Goal: Task Accomplishment & Management: Use online tool/utility

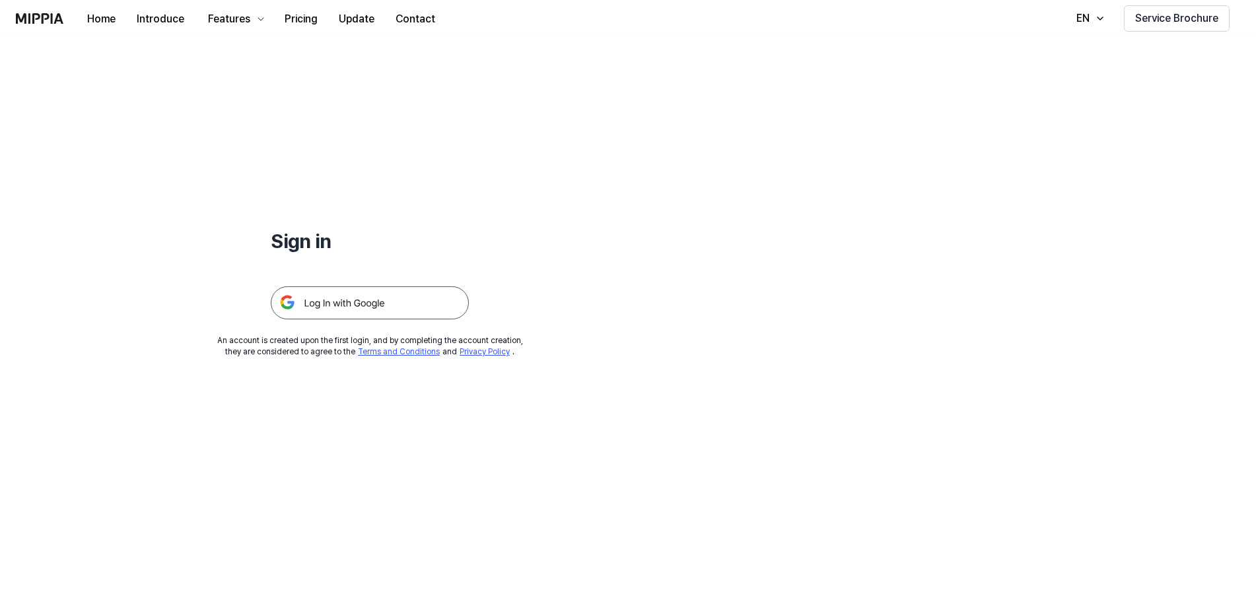
click at [347, 304] on img at bounding box center [370, 303] width 198 height 33
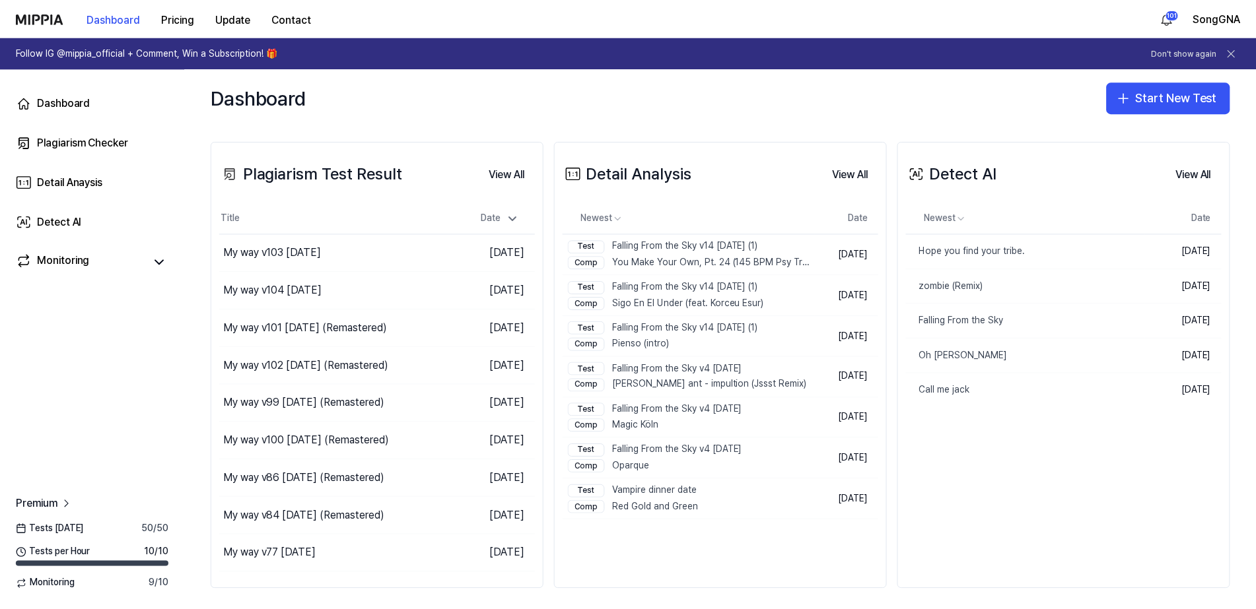
scroll to position [255, 0]
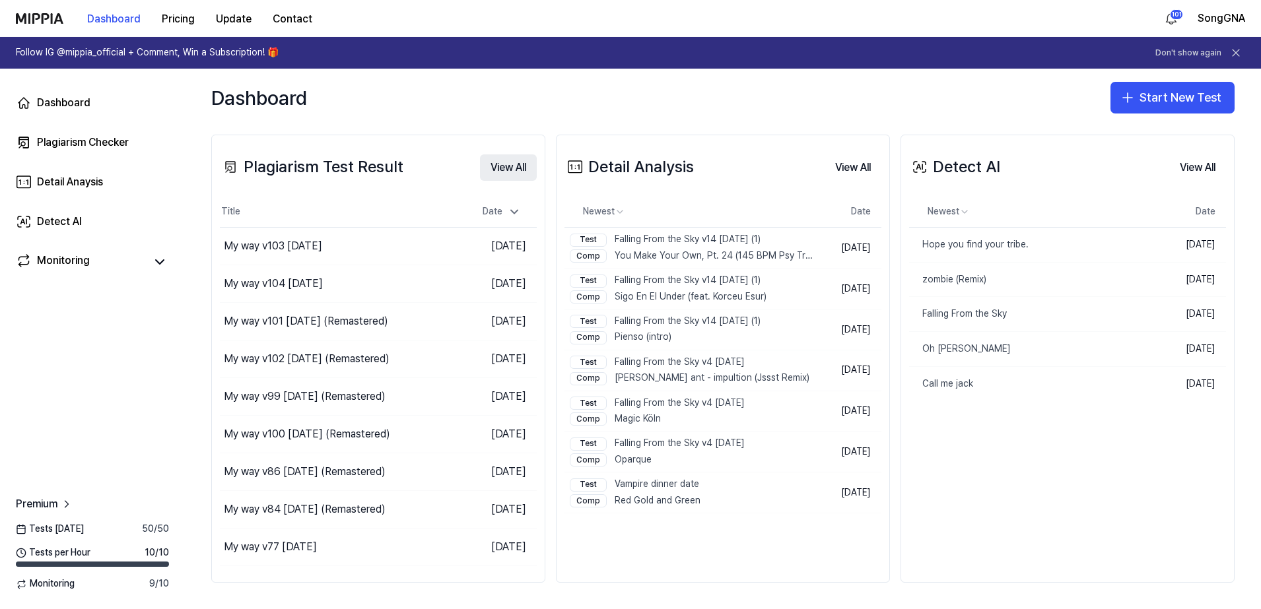
click at [508, 164] on button "View All" at bounding box center [508, 168] width 57 height 26
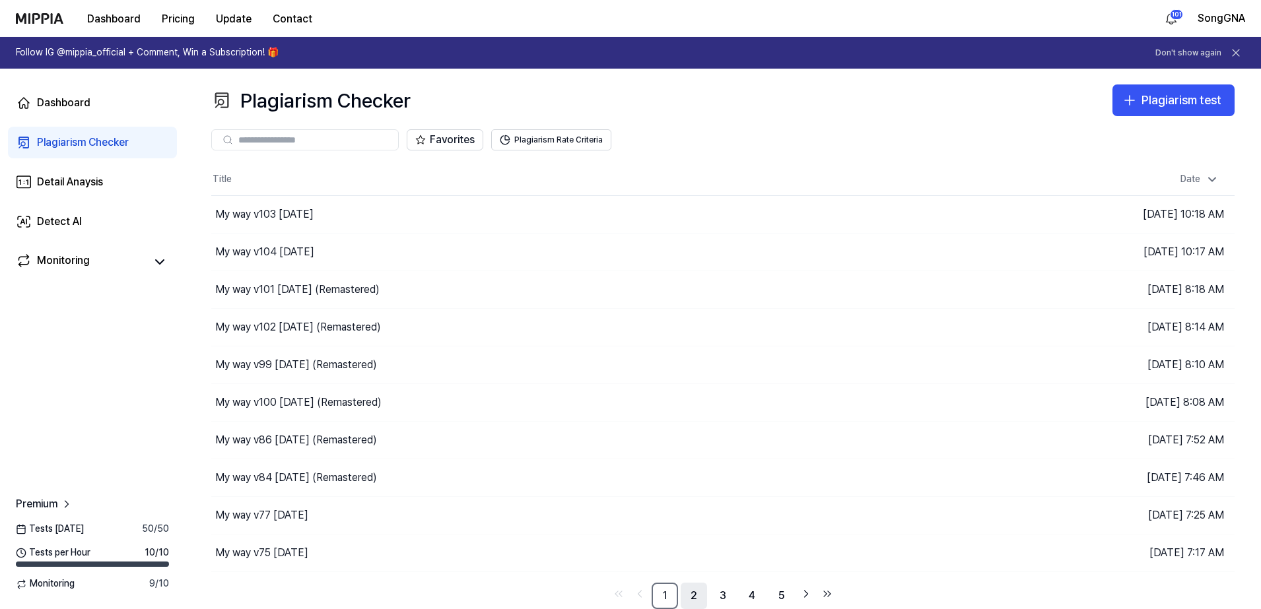
click at [697, 594] on link "2" at bounding box center [694, 596] width 26 height 26
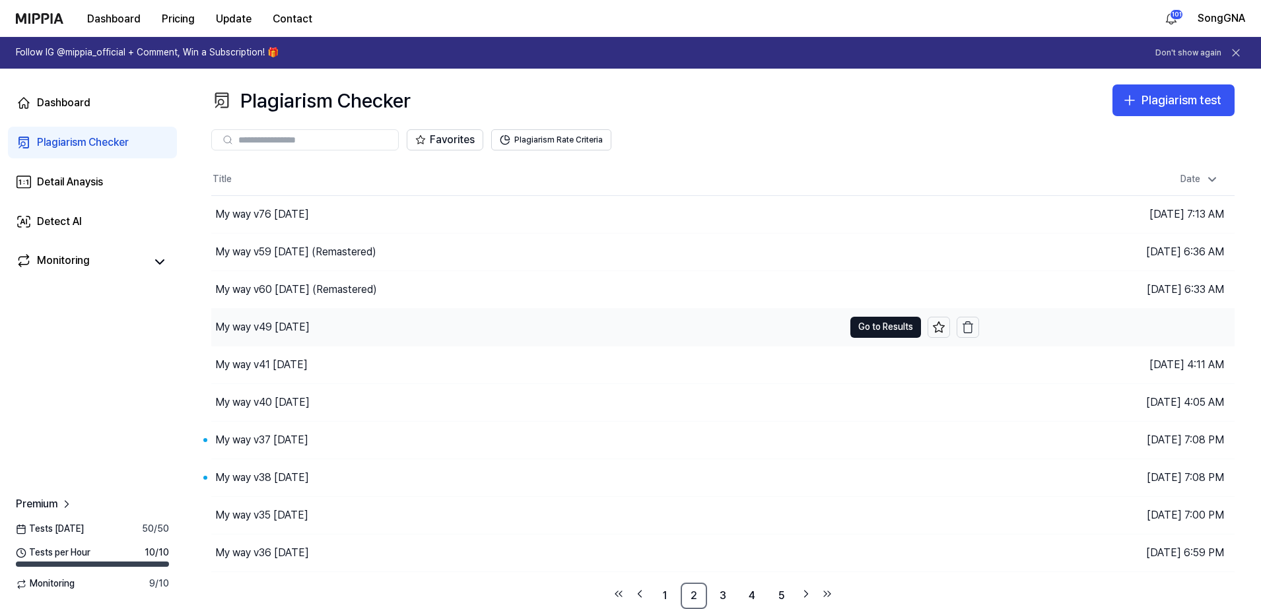
click at [296, 328] on div "My way v49 [DATE]" at bounding box center [262, 328] width 94 height 16
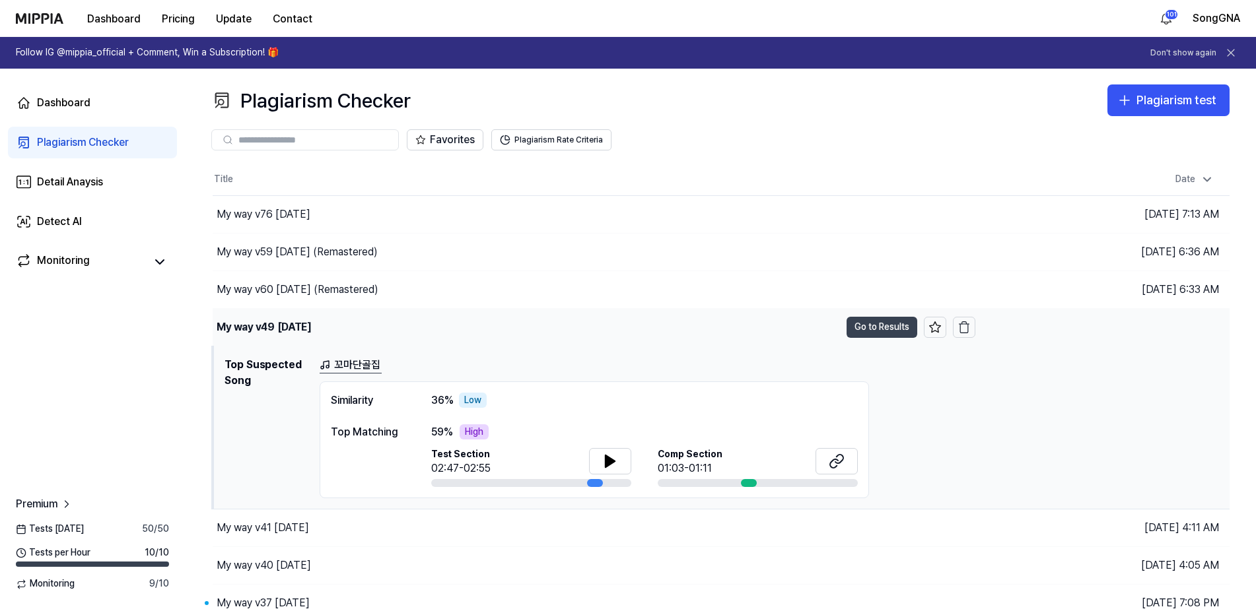
click at [886, 328] on button "Go to Results" at bounding box center [882, 327] width 71 height 21
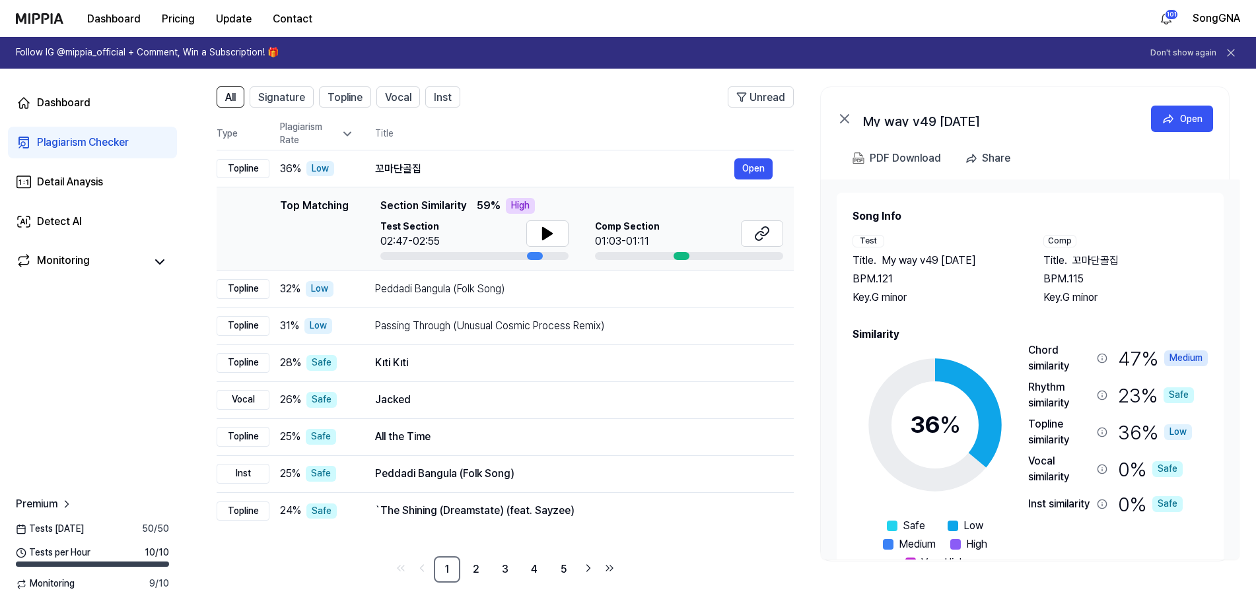
scroll to position [5, 0]
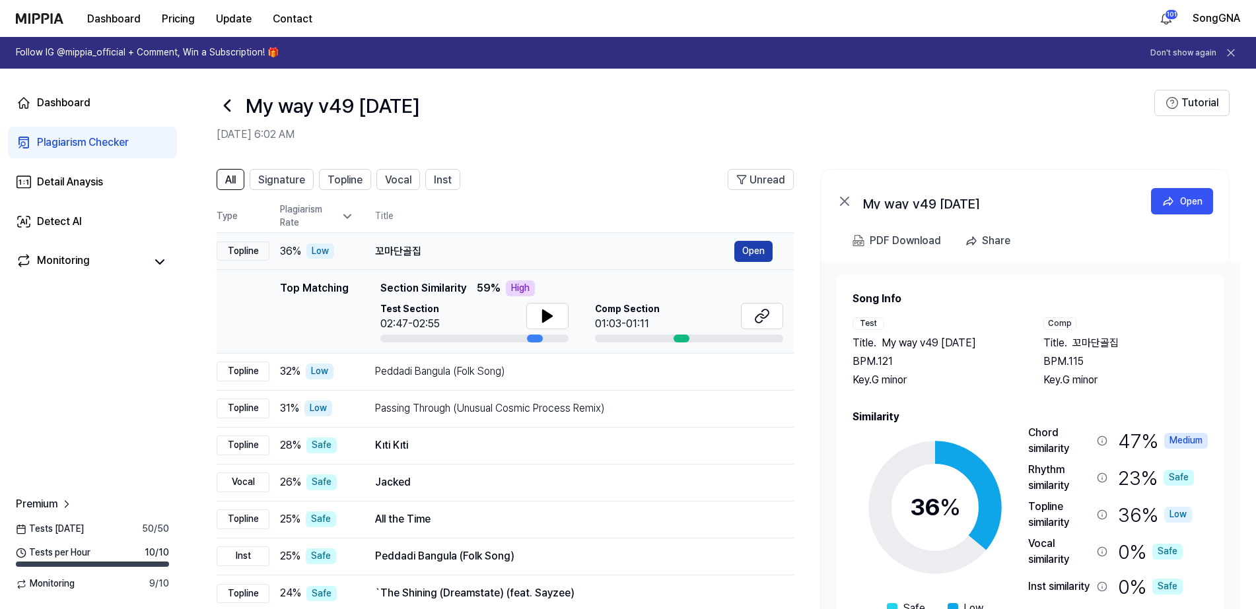
click at [748, 255] on button "Open" at bounding box center [753, 251] width 38 height 21
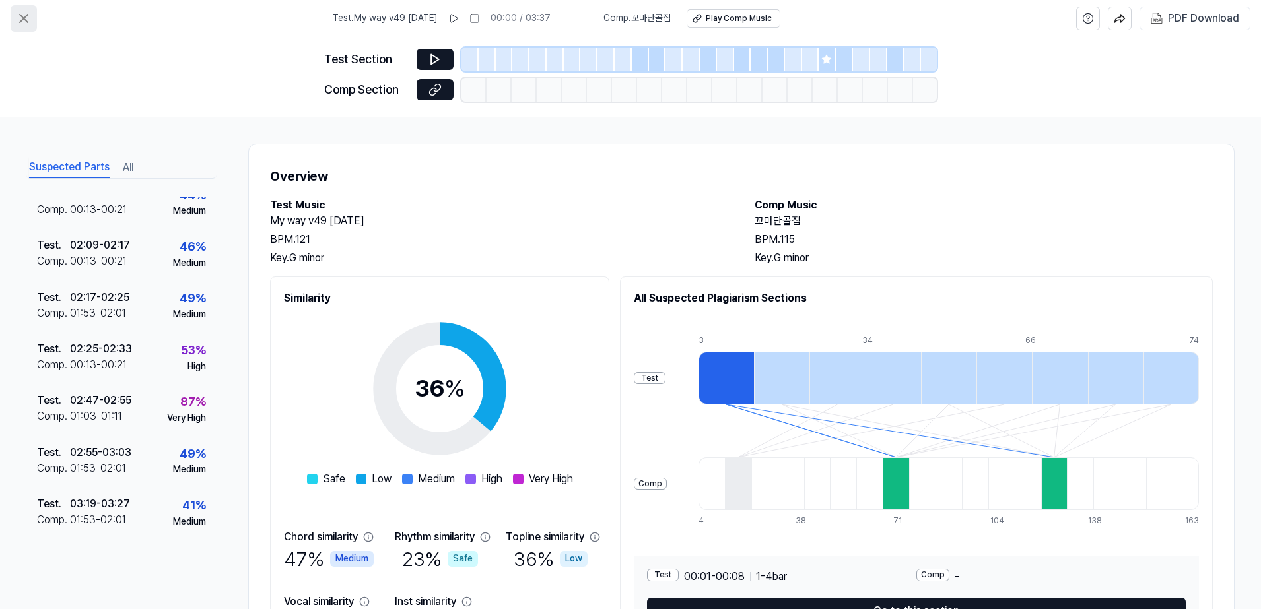
click at [20, 22] on icon at bounding box center [24, 19] width 8 height 8
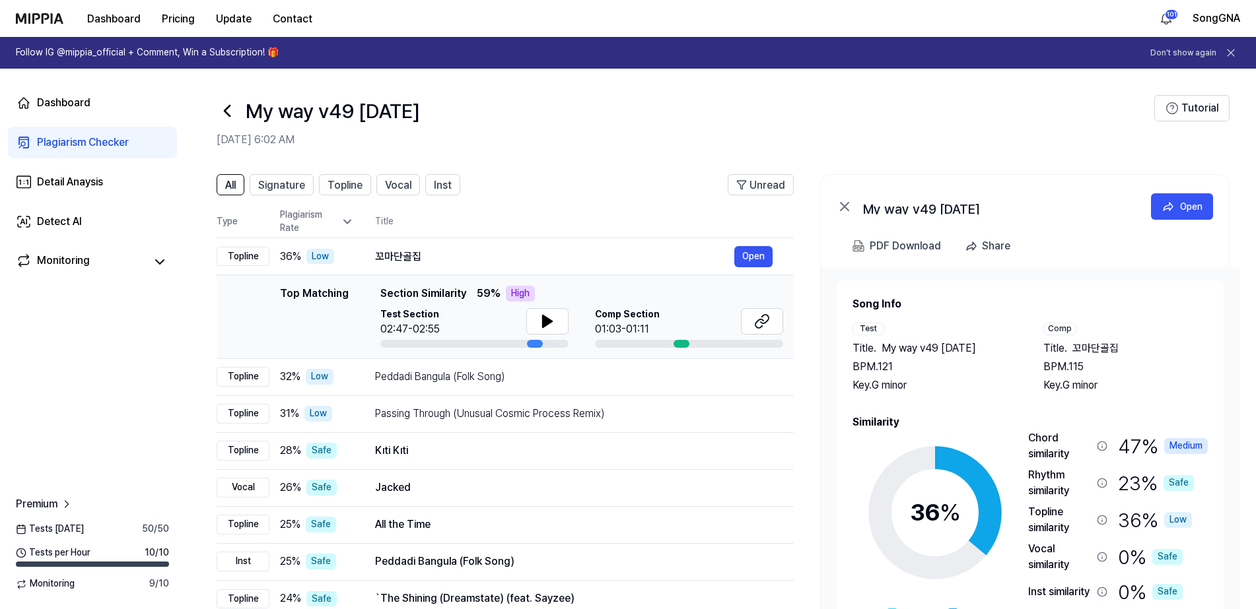
click at [230, 104] on icon at bounding box center [227, 110] width 21 height 21
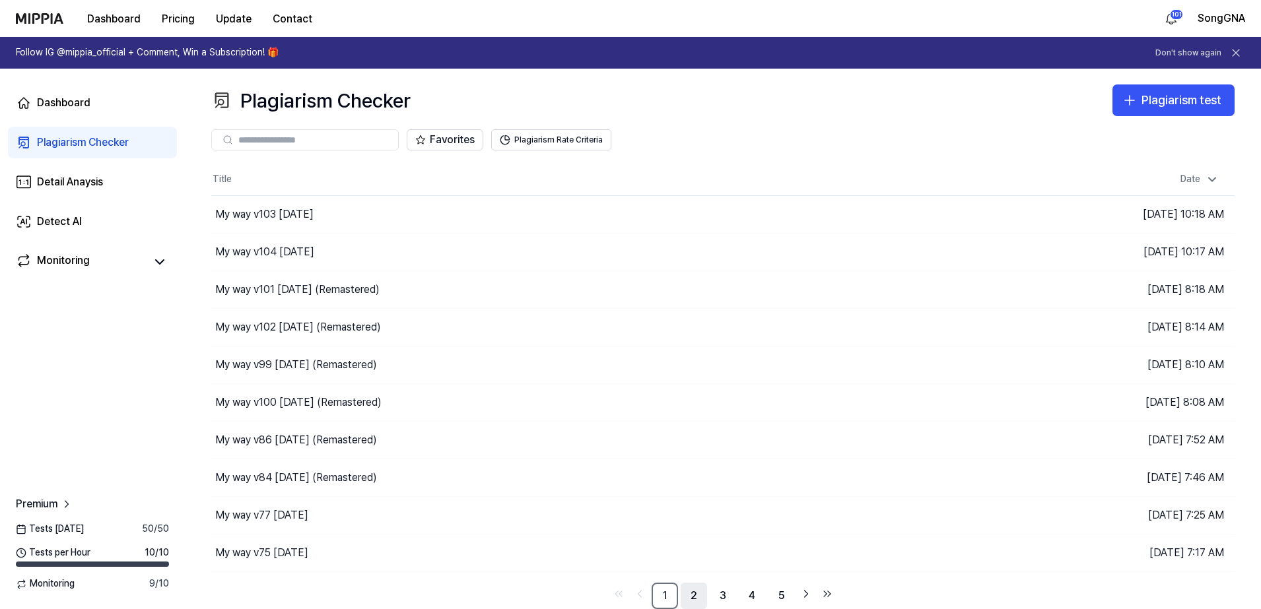
click at [695, 591] on link "2" at bounding box center [694, 596] width 26 height 26
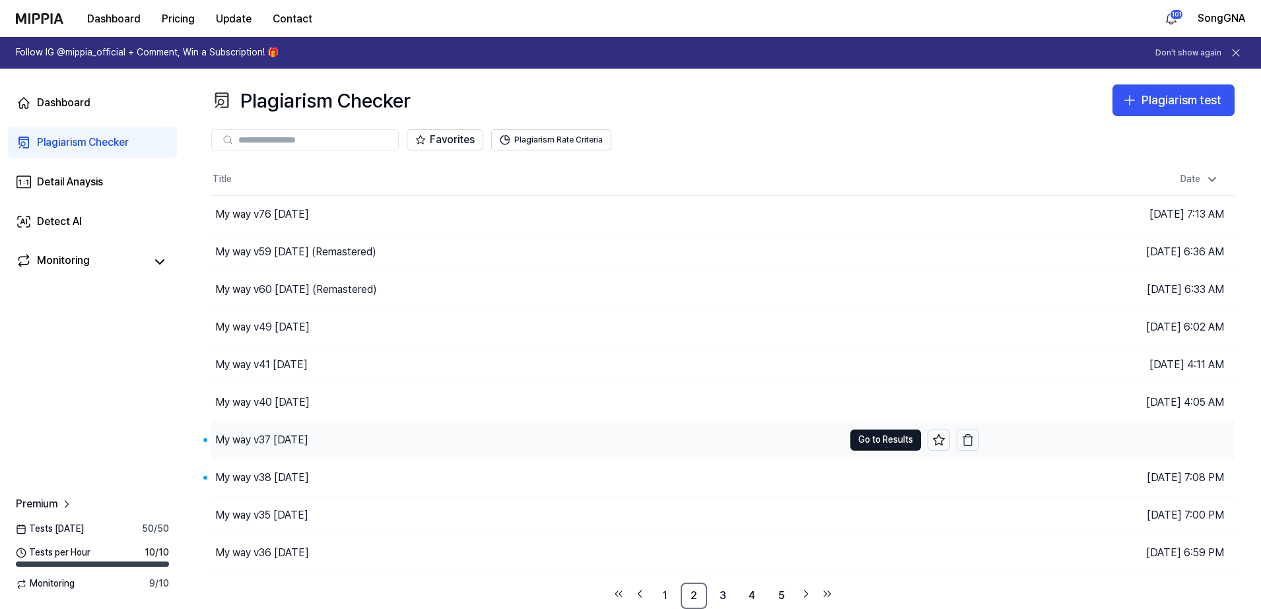
click at [258, 435] on div "My way v37 [DATE]" at bounding box center [261, 441] width 93 height 16
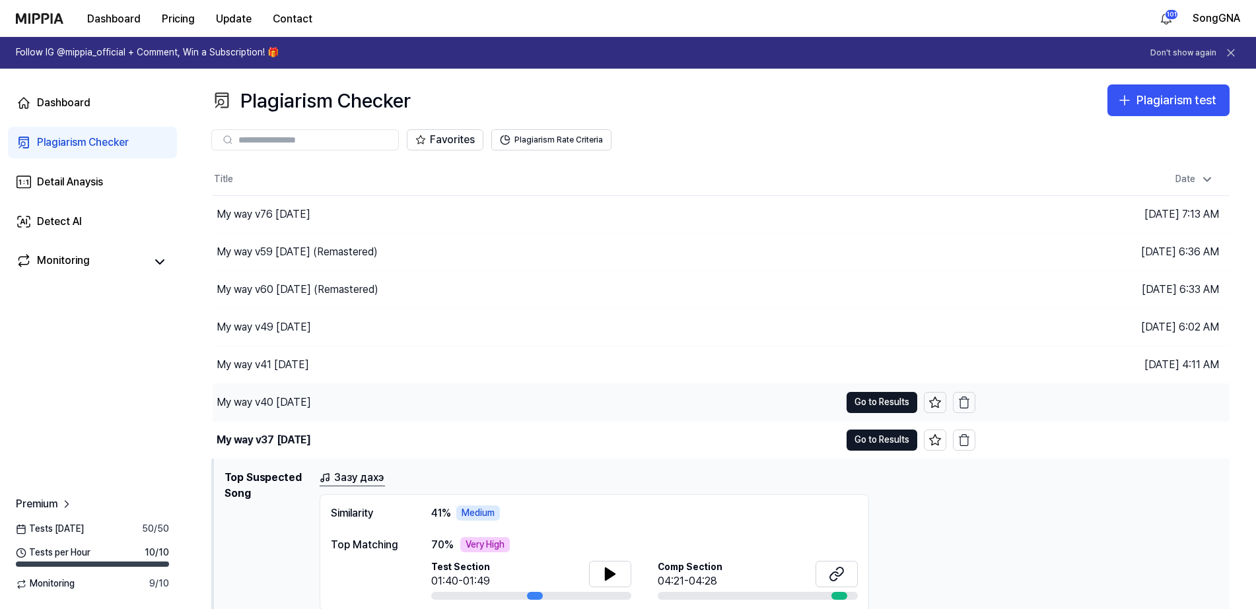
click at [258, 403] on div "My way v40 [DATE]" at bounding box center [264, 403] width 94 height 16
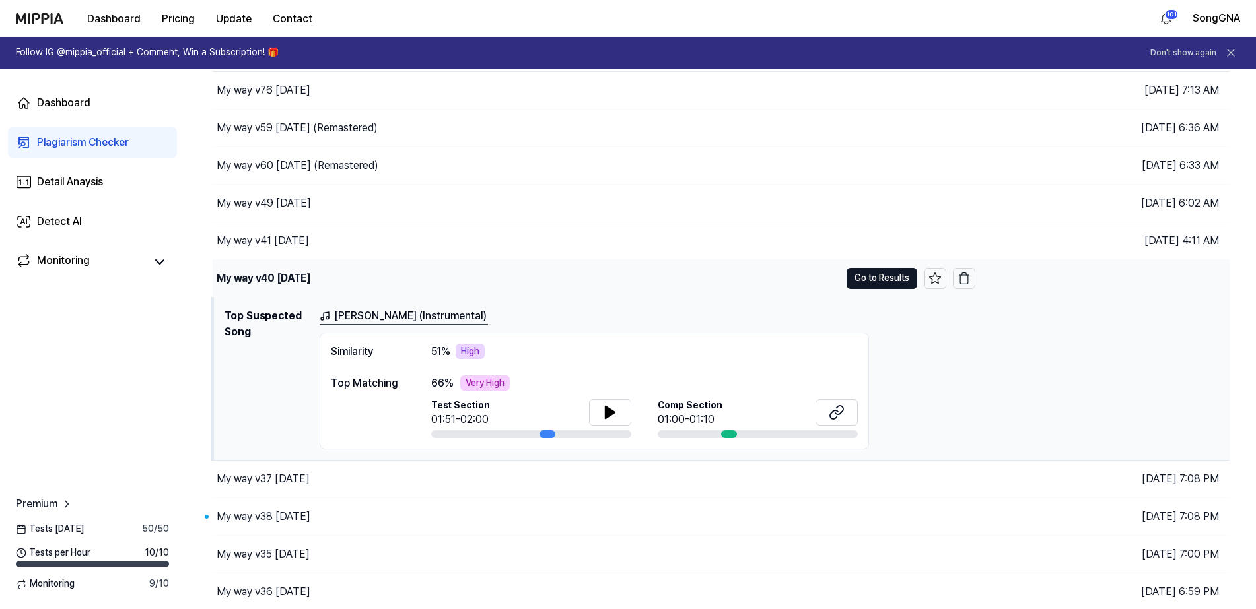
scroll to position [163, 0]
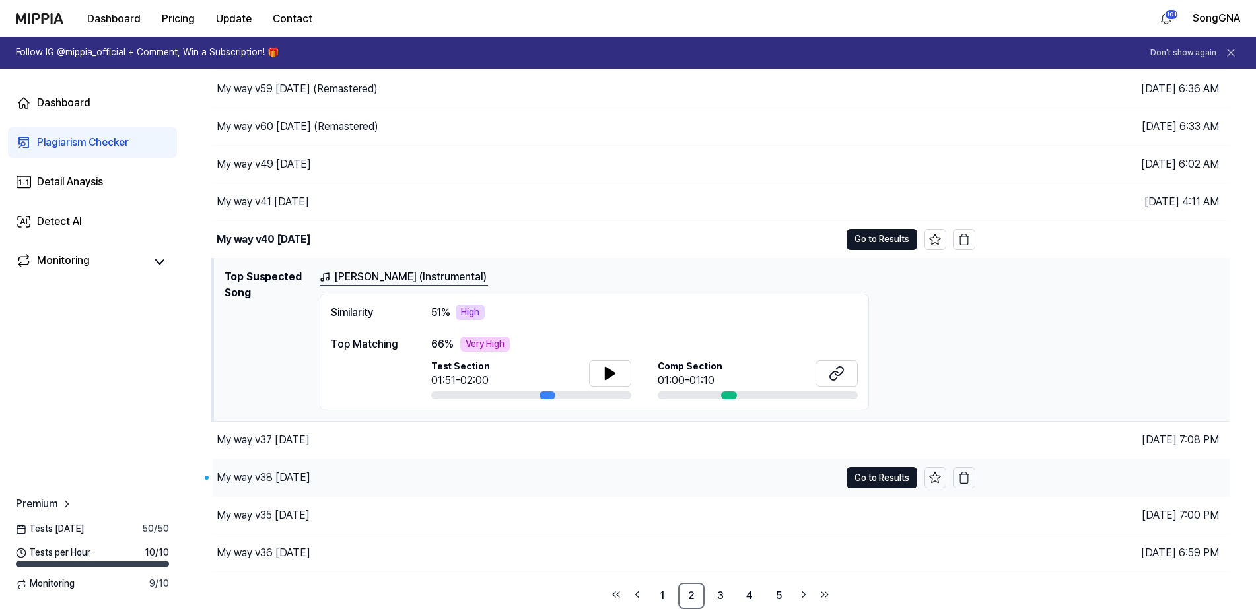
click at [288, 481] on div "My way v38 [DATE]" at bounding box center [264, 478] width 94 height 16
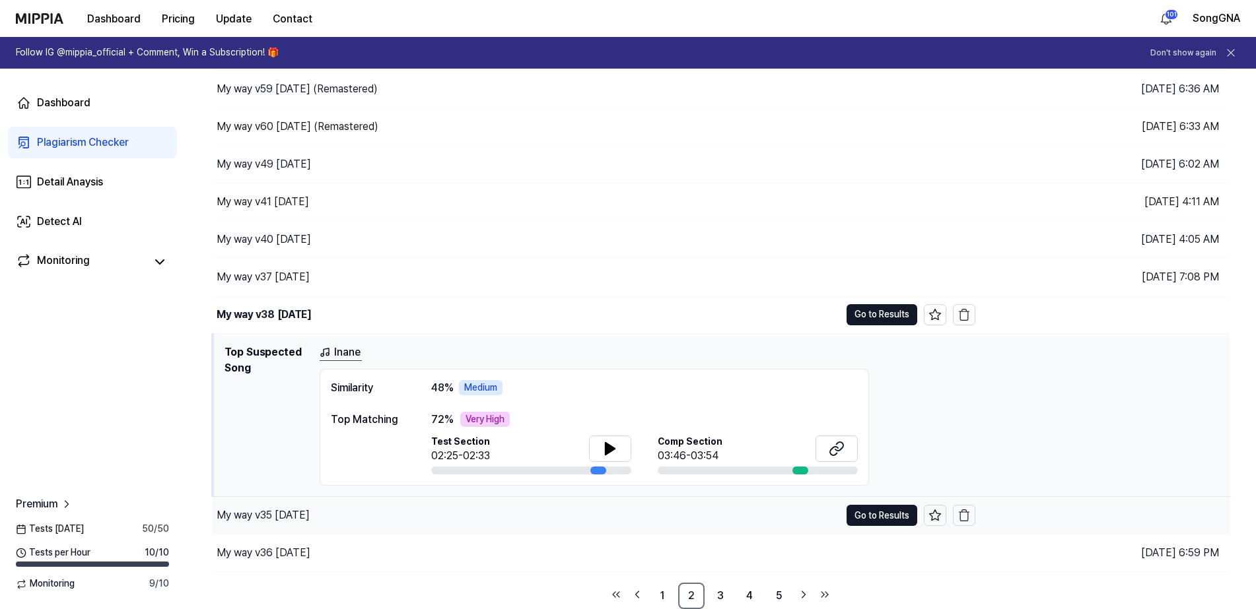
click at [289, 518] on div "My way v35 [DATE]" at bounding box center [263, 516] width 93 height 16
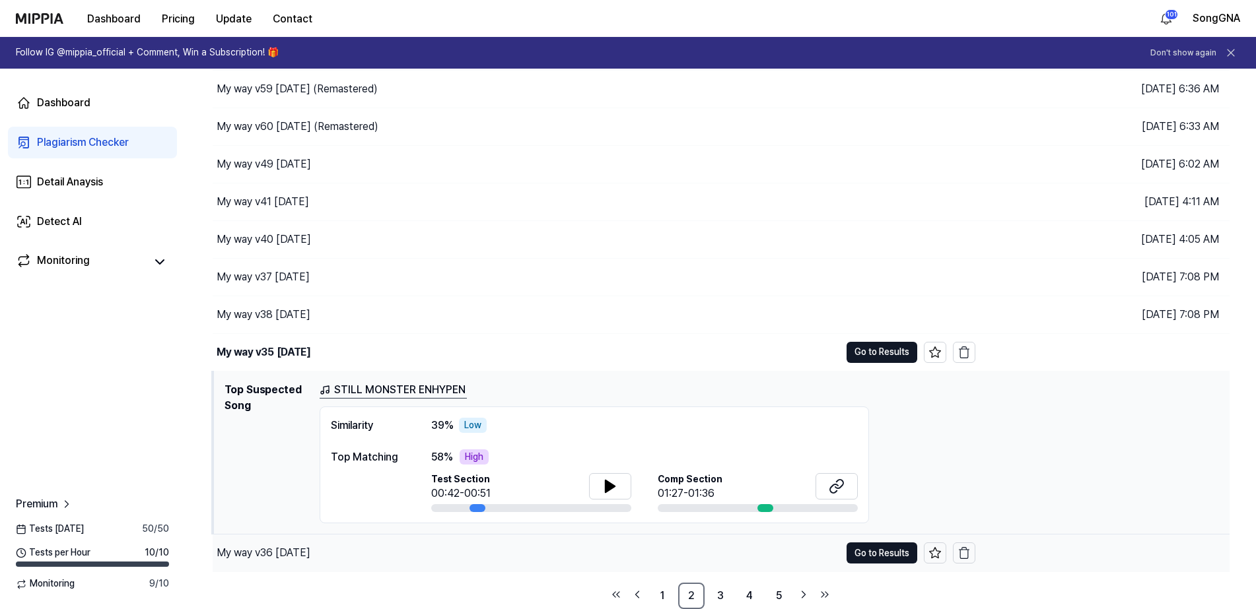
click at [301, 557] on div "My way v36 [DATE]" at bounding box center [264, 553] width 94 height 16
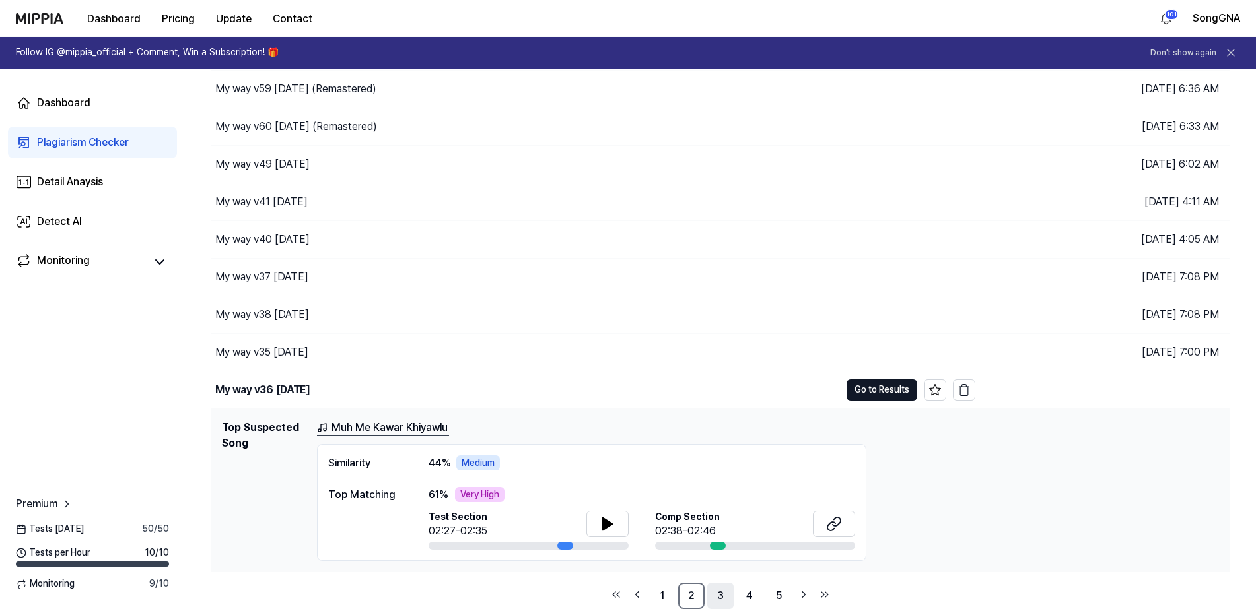
click at [715, 594] on link "3" at bounding box center [720, 596] width 26 height 26
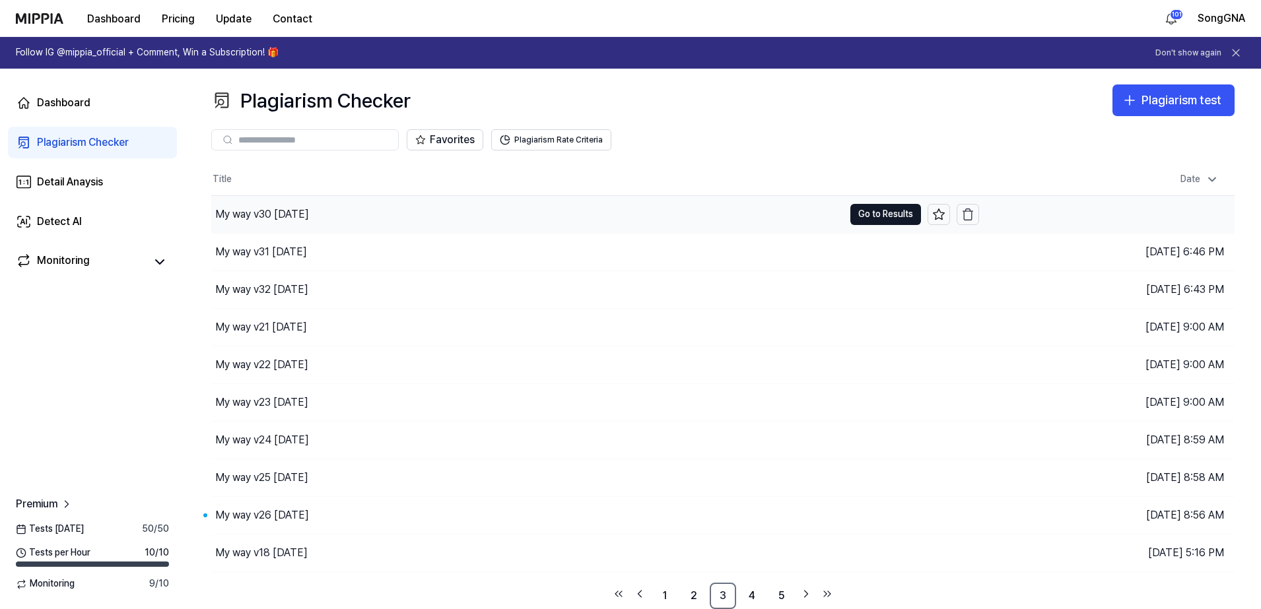
click at [265, 219] on div "My way v30 [DATE]" at bounding box center [262, 215] width 94 height 16
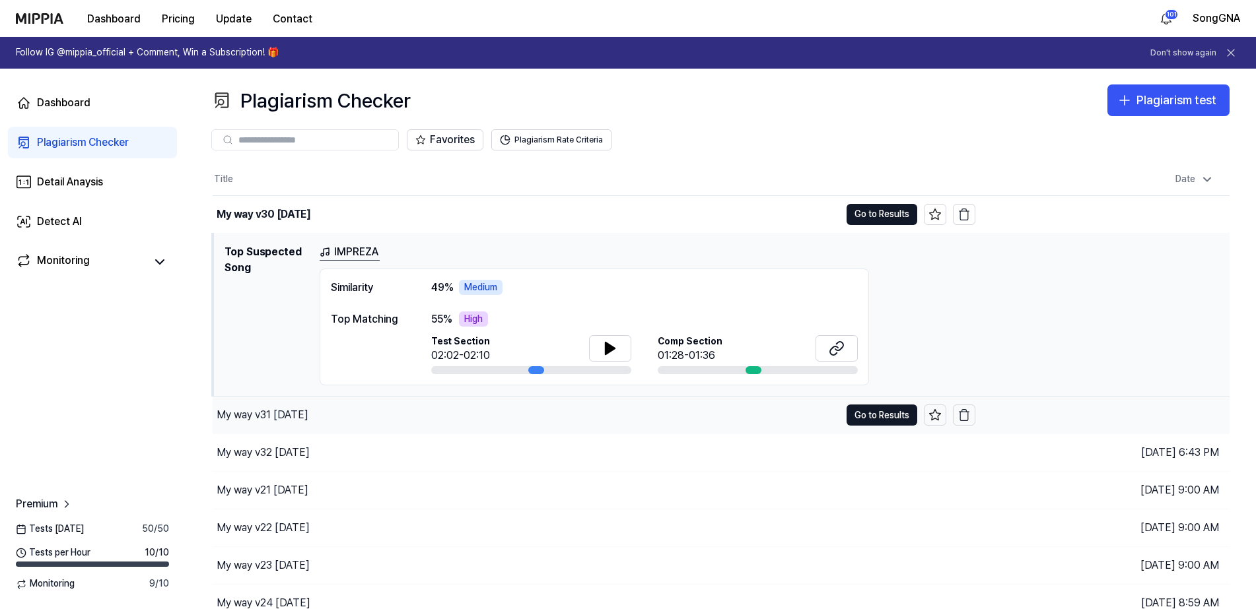
click at [285, 413] on div "My way v31 [DATE]" at bounding box center [263, 415] width 92 height 16
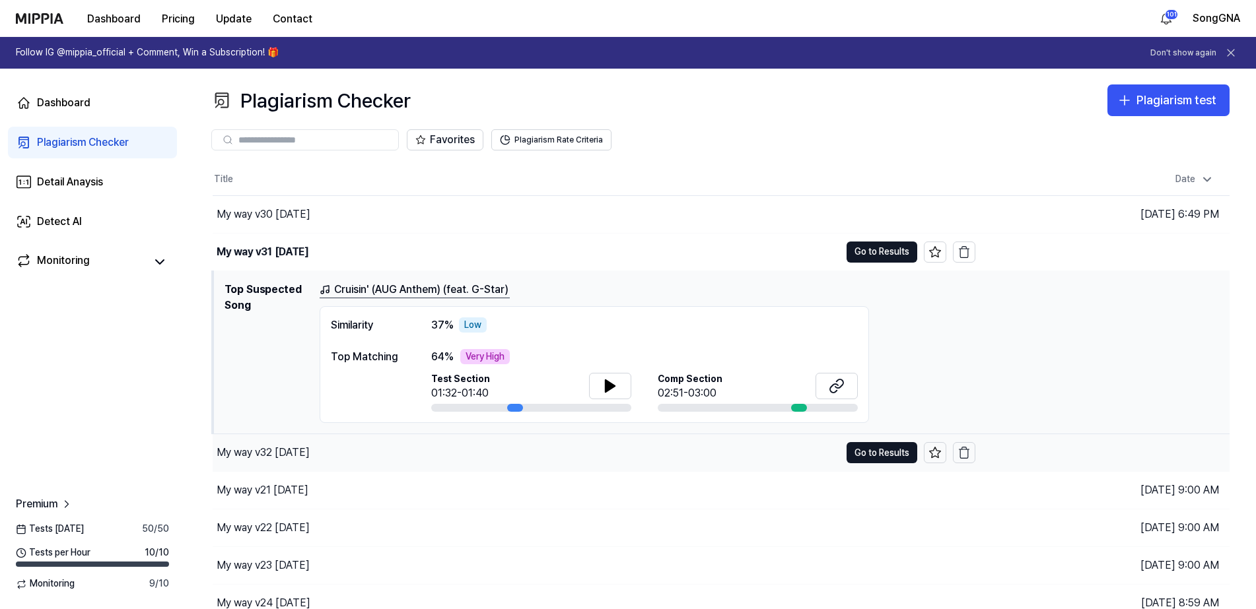
click at [284, 452] on div "My way v32 [DATE]" at bounding box center [263, 453] width 93 height 16
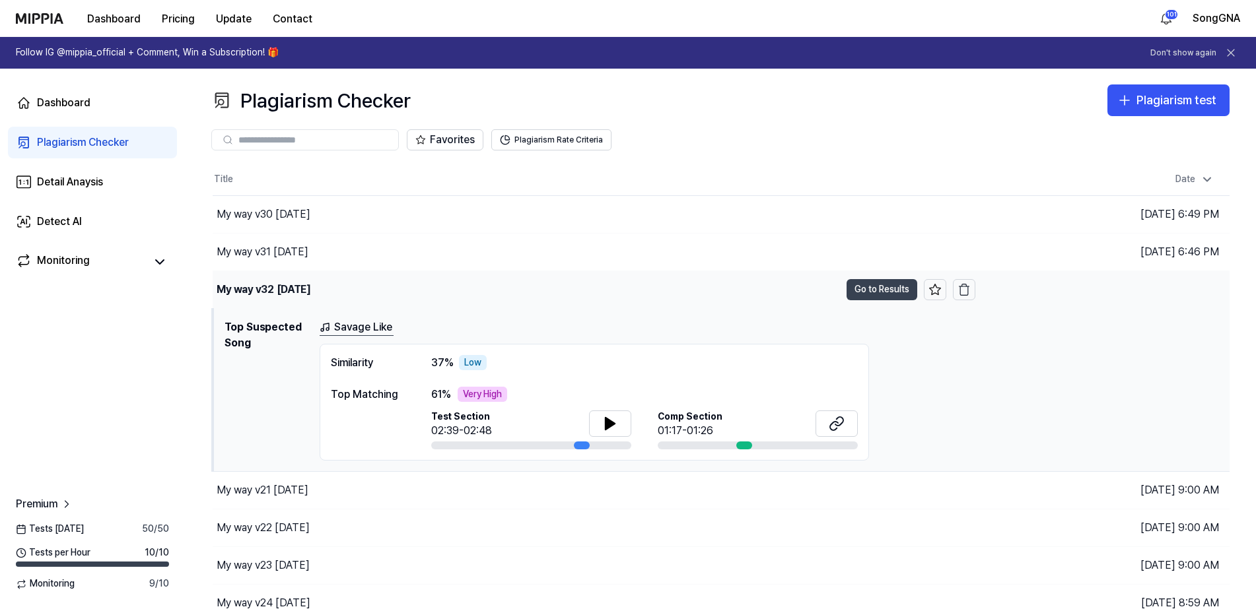
click at [892, 282] on button "Go to Results" at bounding box center [882, 289] width 71 height 21
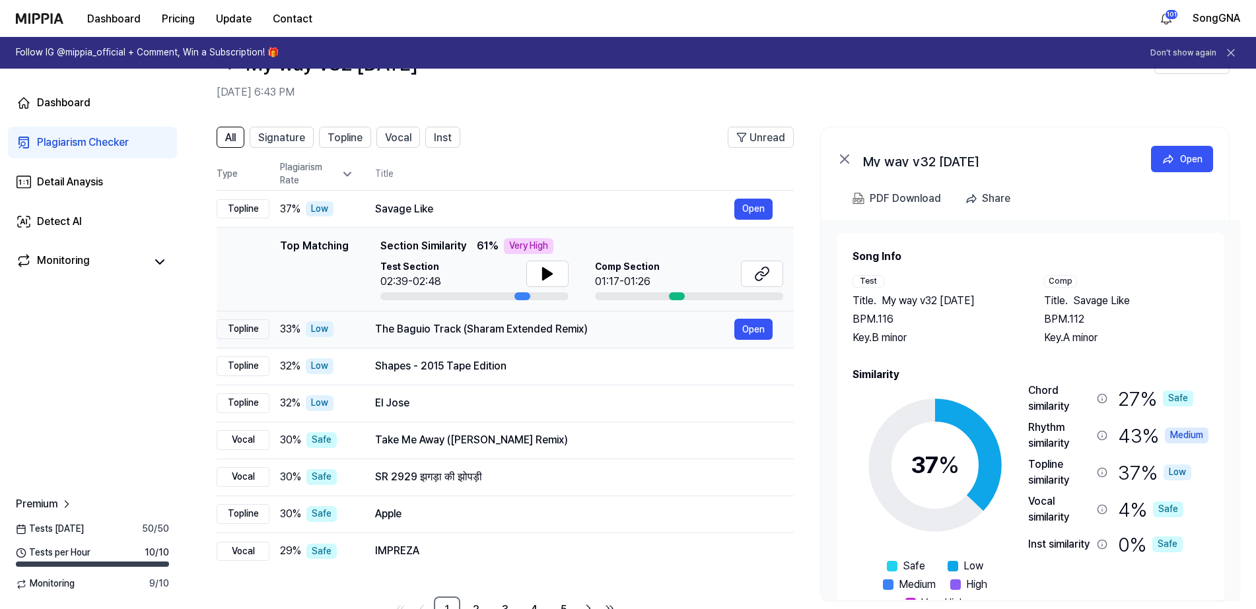
scroll to position [83, 0]
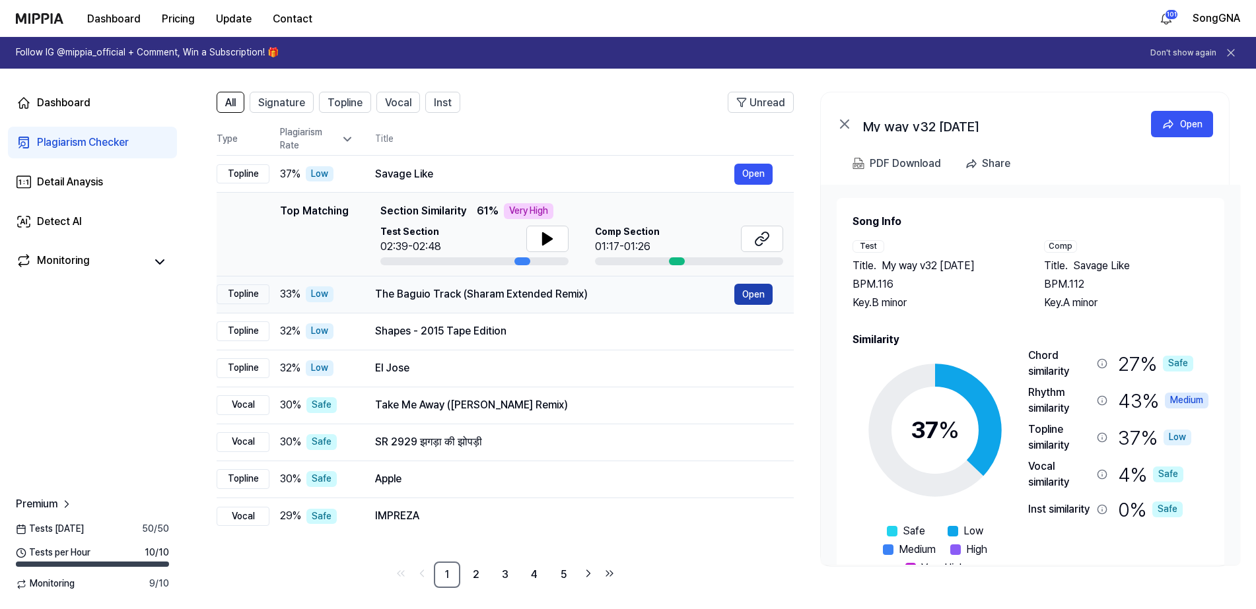
click at [753, 293] on button "Open" at bounding box center [753, 294] width 38 height 21
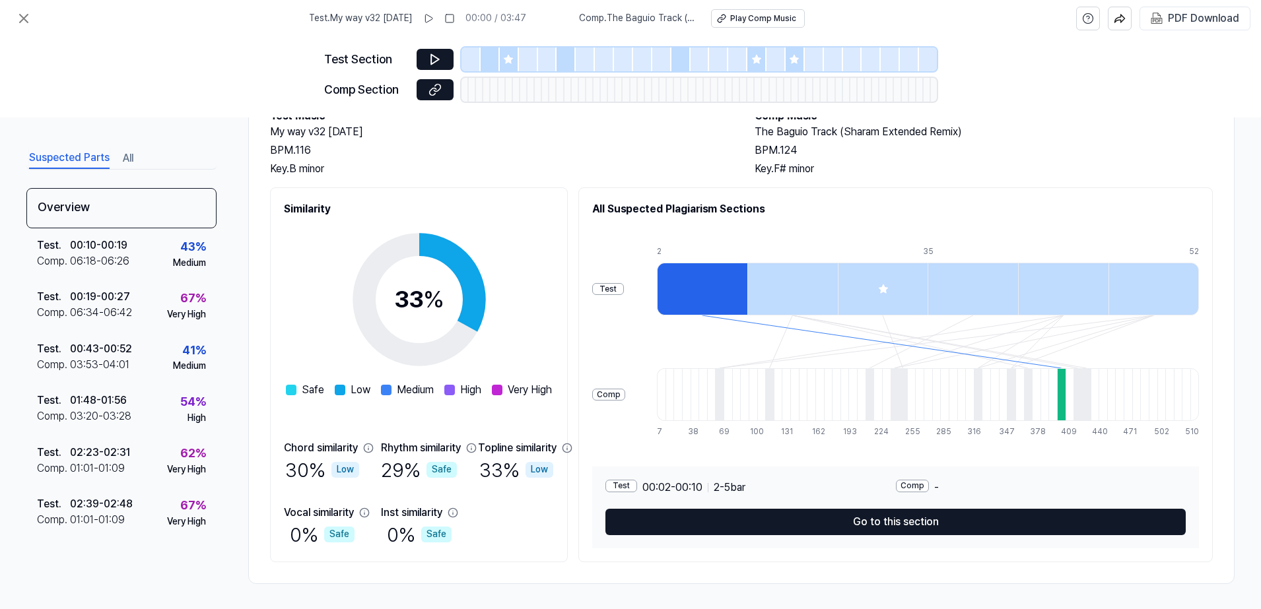
scroll to position [90, 0]
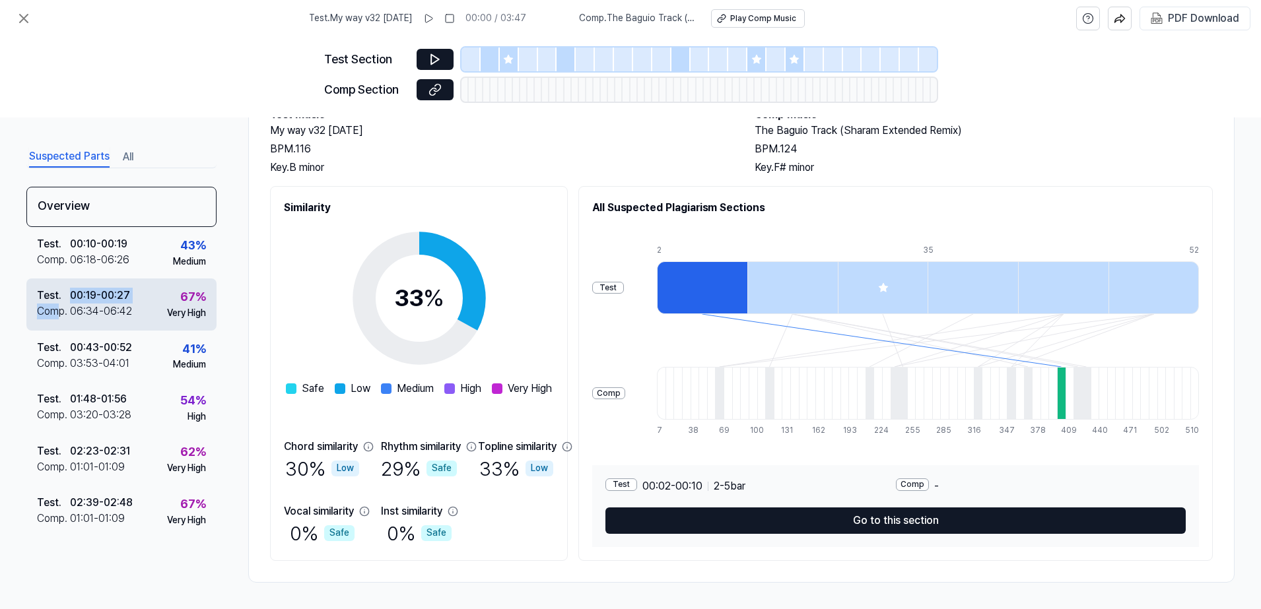
drag, startPoint x: 63, startPoint y: 302, endPoint x: 61, endPoint y: 310, distance: 8.8
click at [61, 310] on div "Test . 00:19 - 00:27 Comp . 06:34 - 06:42" at bounding box center [84, 304] width 95 height 32
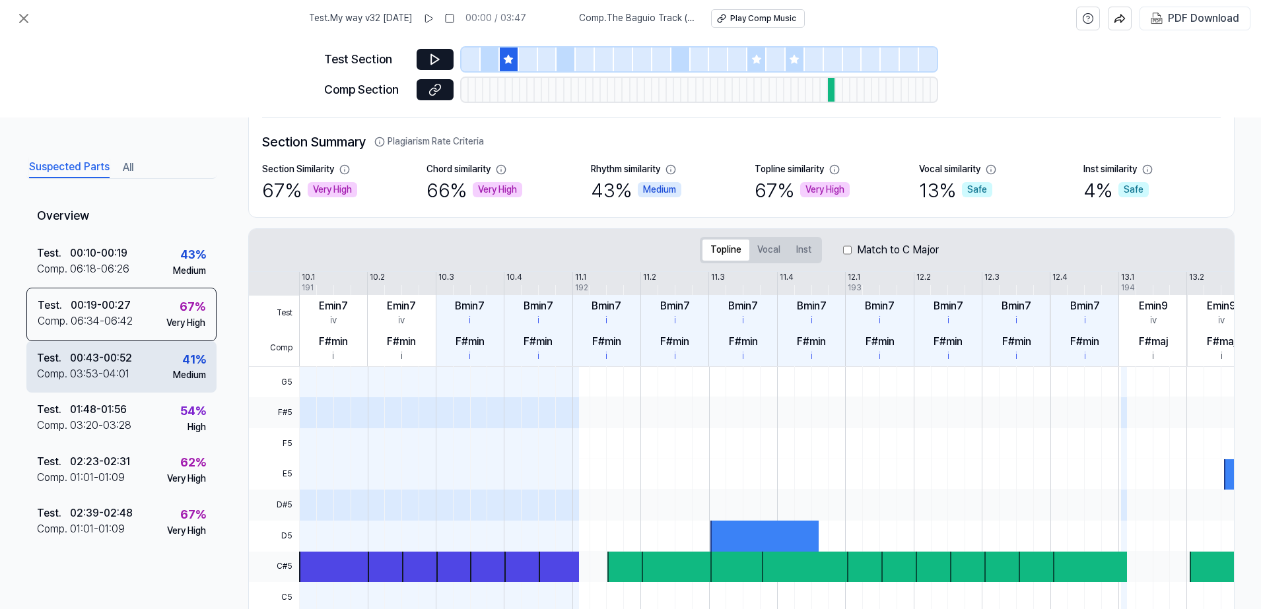
drag, startPoint x: 70, startPoint y: 311, endPoint x: 84, endPoint y: 374, distance: 64.2
click at [84, 374] on div "03:53 - 04:01" at bounding box center [99, 374] width 59 height 16
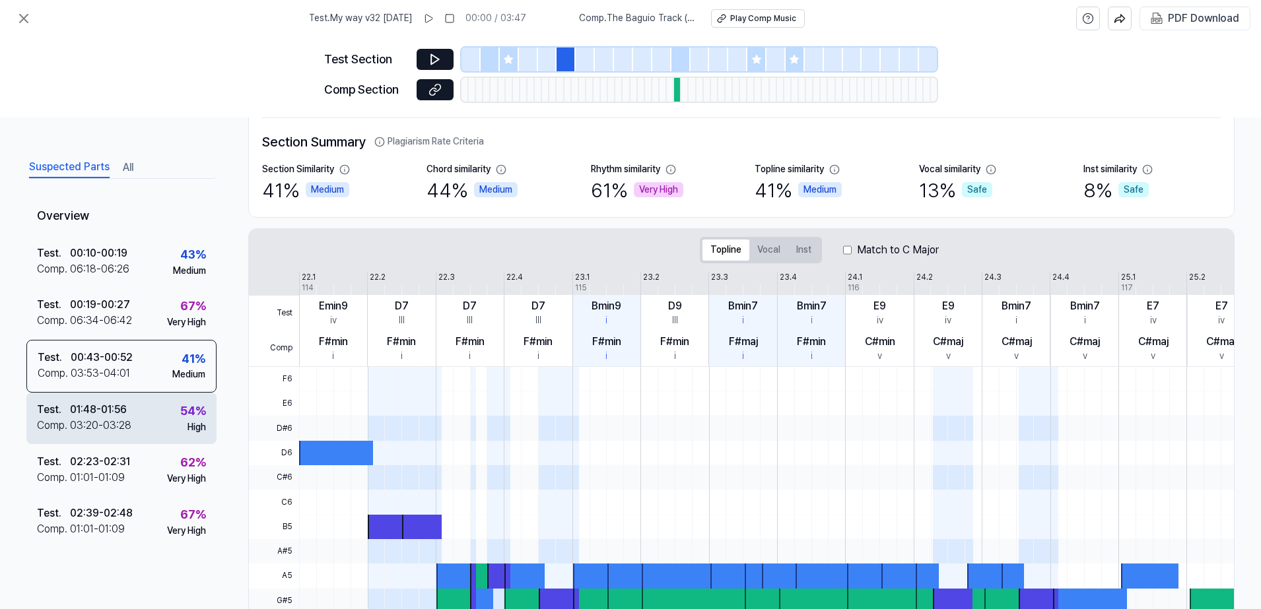
click at [81, 407] on div "01:48 - 01:56" at bounding box center [98, 410] width 57 height 16
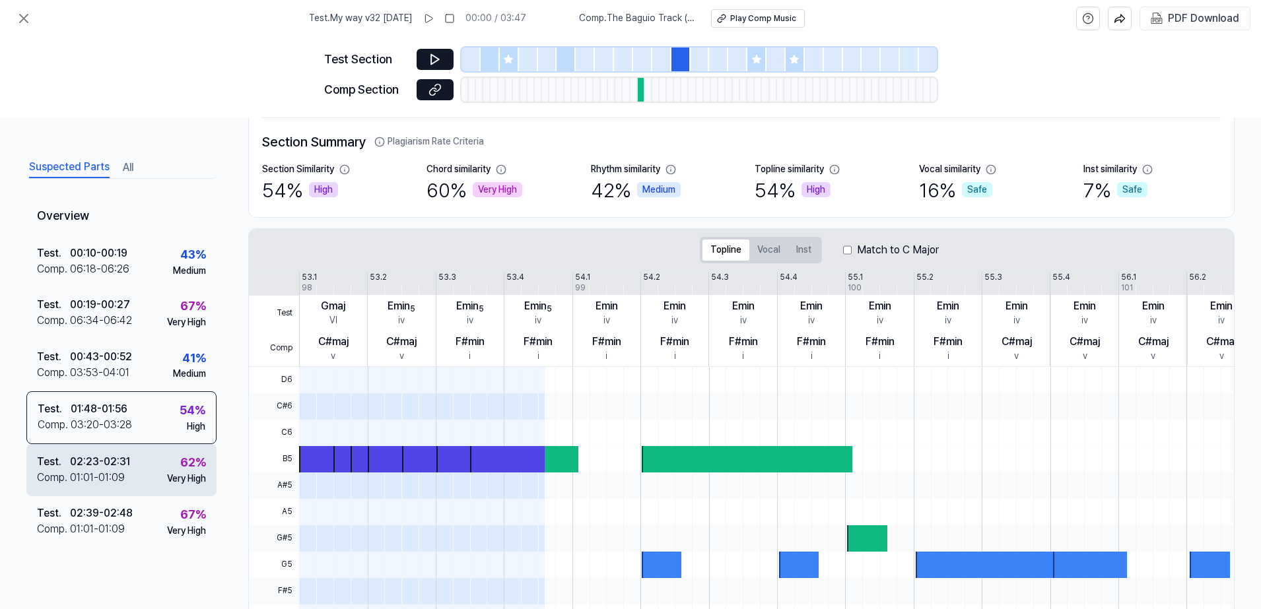
click at [86, 463] on div "02:23 - 02:31" at bounding box center [100, 462] width 60 height 16
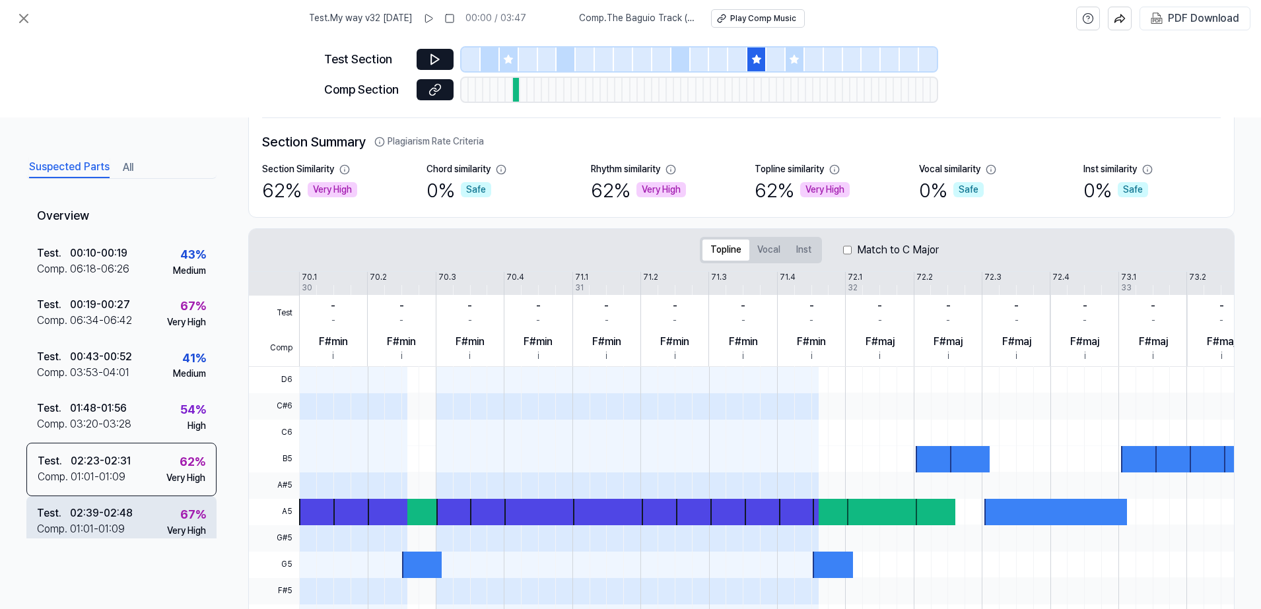
click at [79, 520] on div "02:39 - 02:48" at bounding box center [101, 514] width 63 height 16
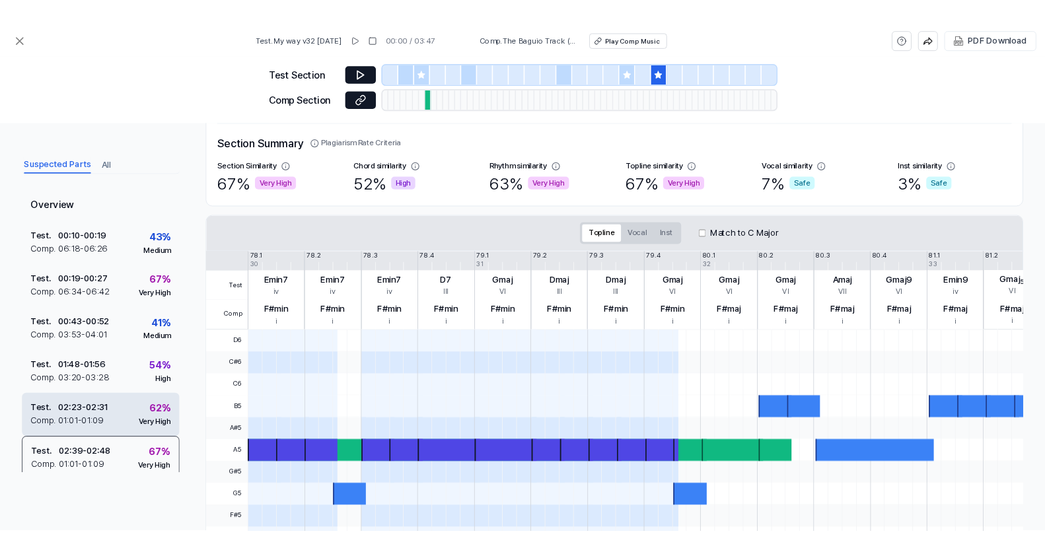
scroll to position [0, 0]
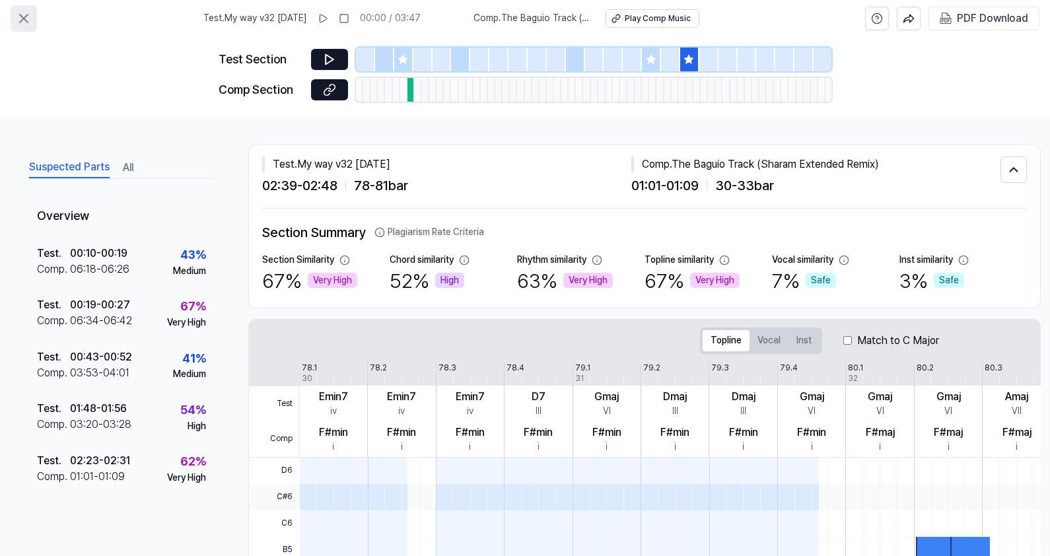
click at [27, 12] on icon at bounding box center [24, 19] width 16 height 16
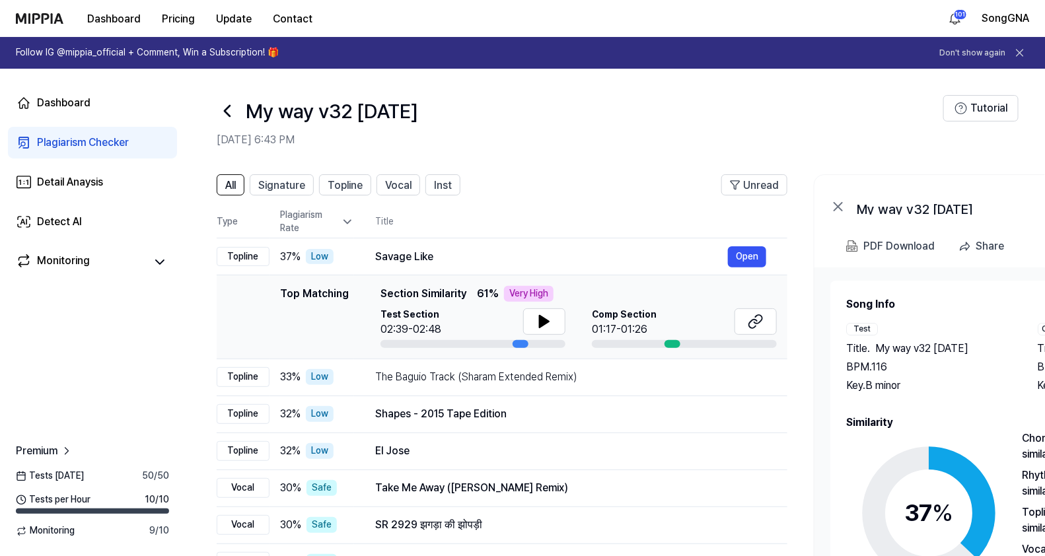
click at [225, 111] on icon at bounding box center [227, 111] width 5 height 11
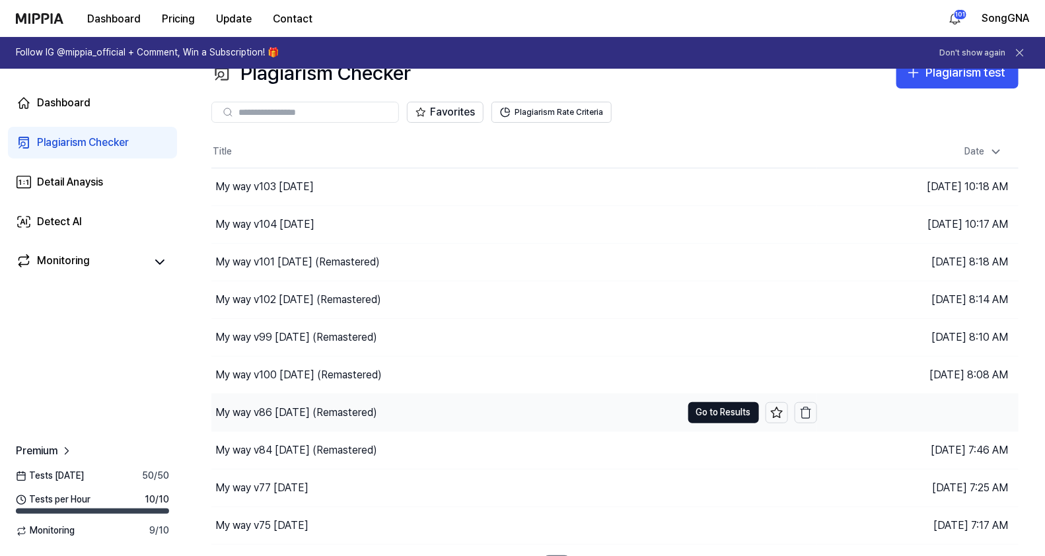
scroll to position [52, 0]
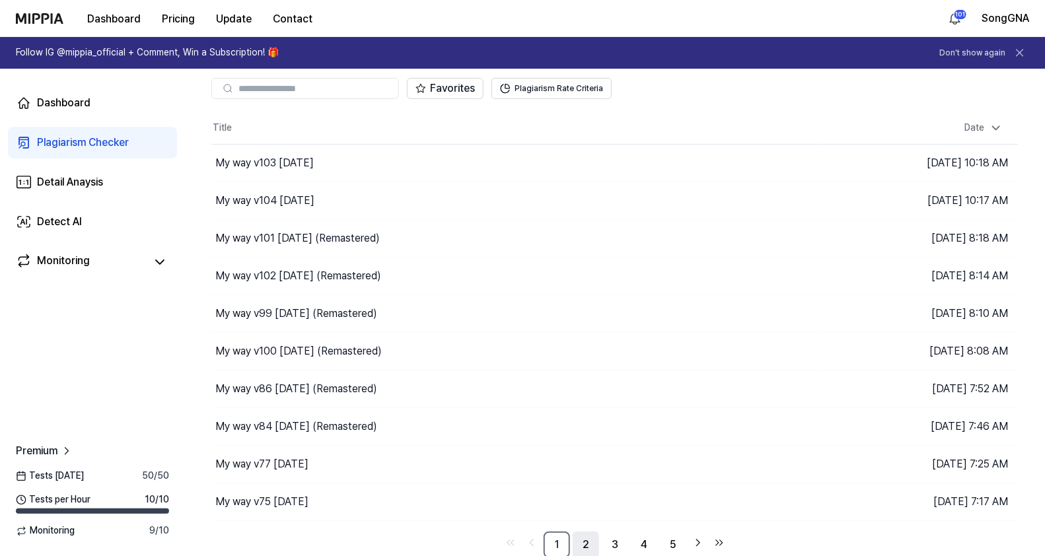
click at [591, 540] on link "2" at bounding box center [586, 545] width 26 height 26
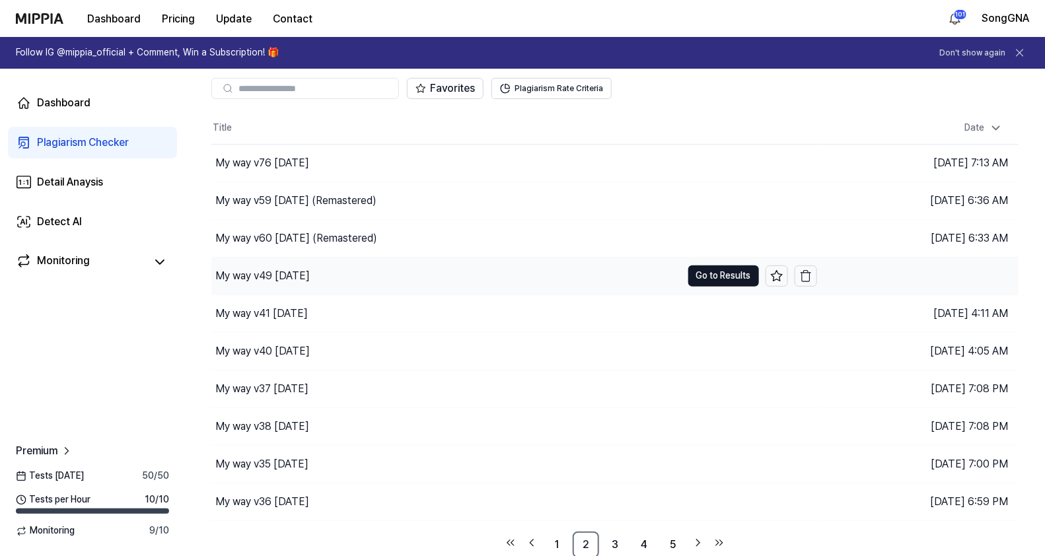
click at [310, 268] on div "My way v49 [DATE]" at bounding box center [262, 276] width 94 height 16
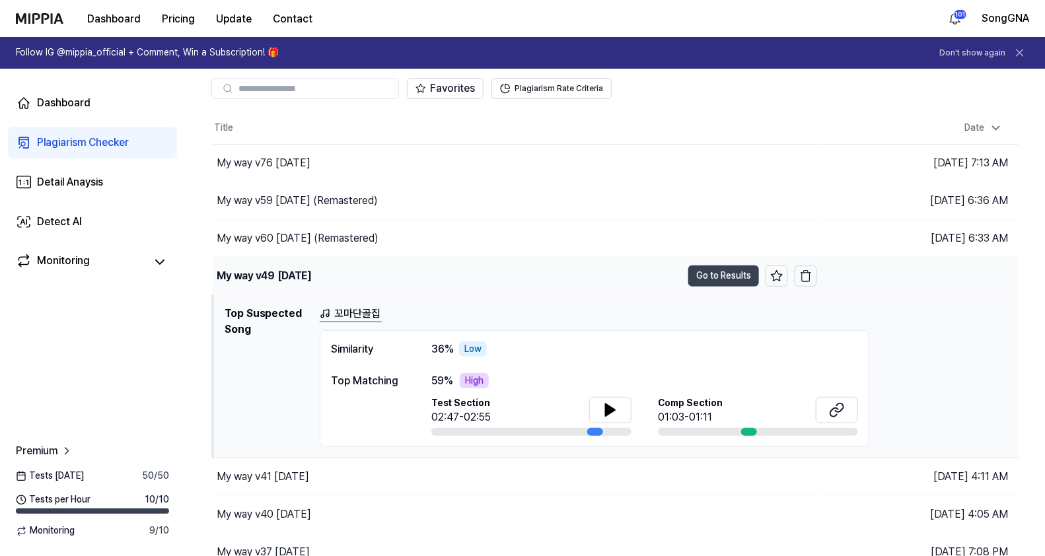
click at [734, 274] on button "Go to Results" at bounding box center [723, 275] width 71 height 21
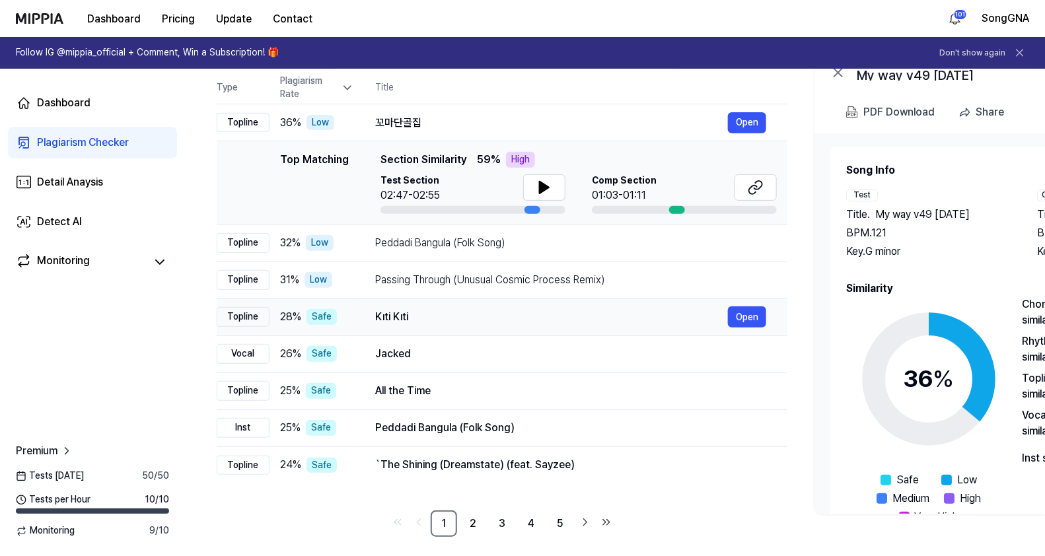
scroll to position [52, 0]
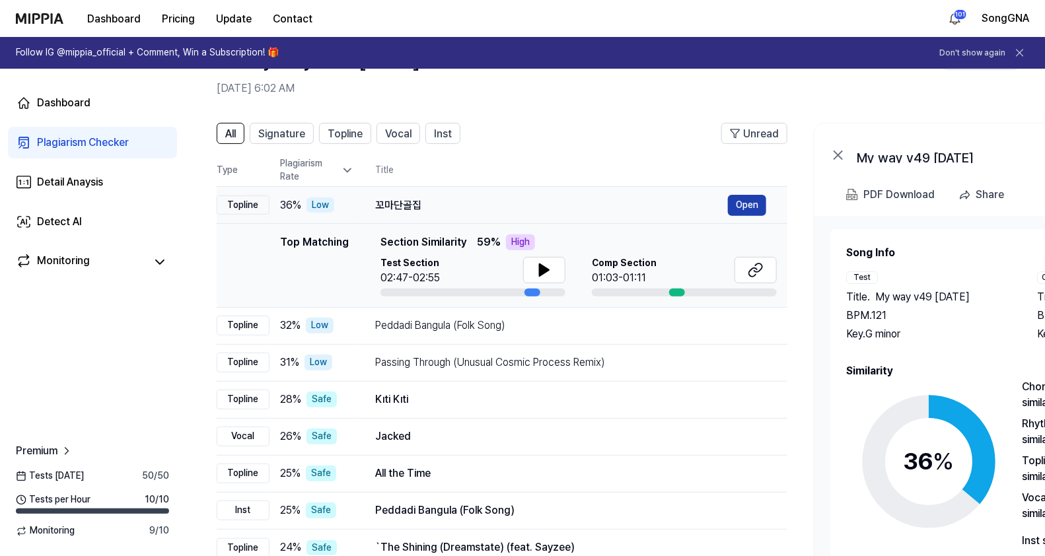
click at [754, 205] on button "Open" at bounding box center [747, 205] width 38 height 21
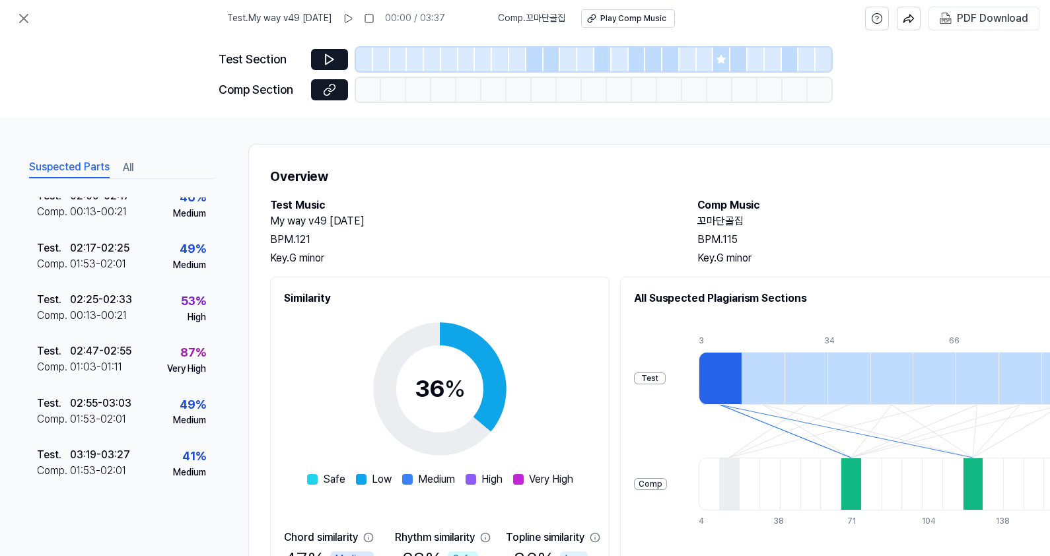
scroll to position [222, 0]
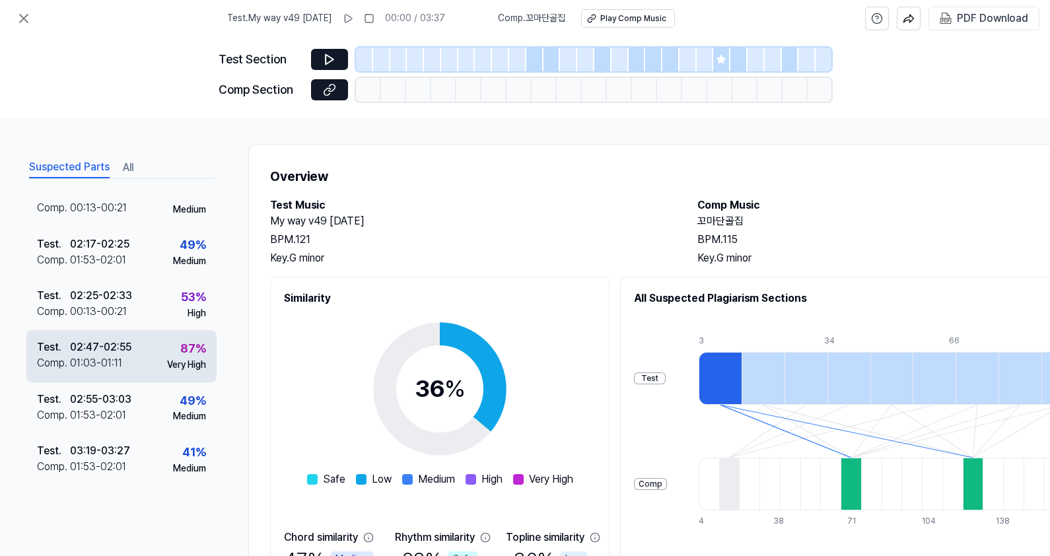
click at [168, 359] on div "Very High" at bounding box center [186, 365] width 39 height 13
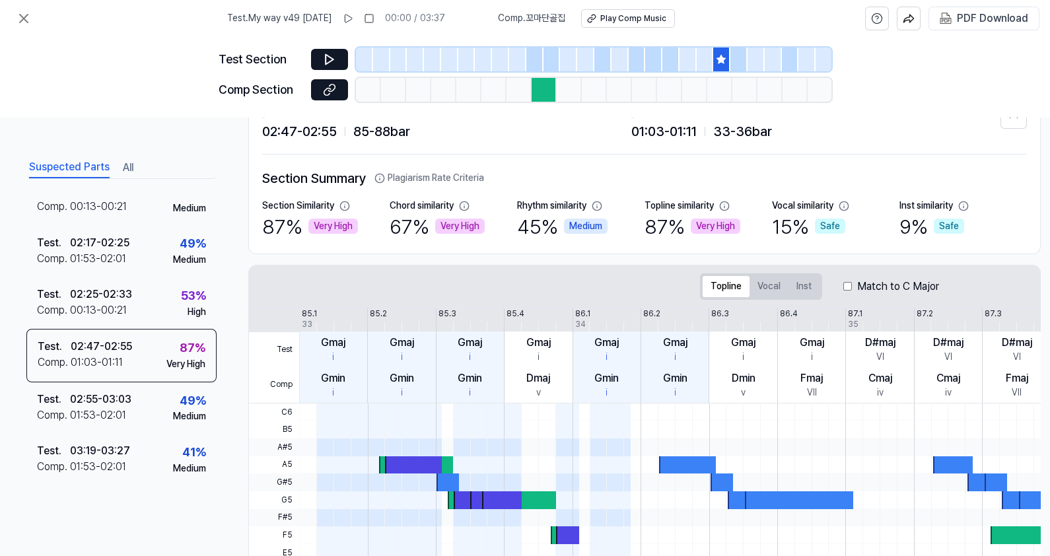
scroll to position [0, 0]
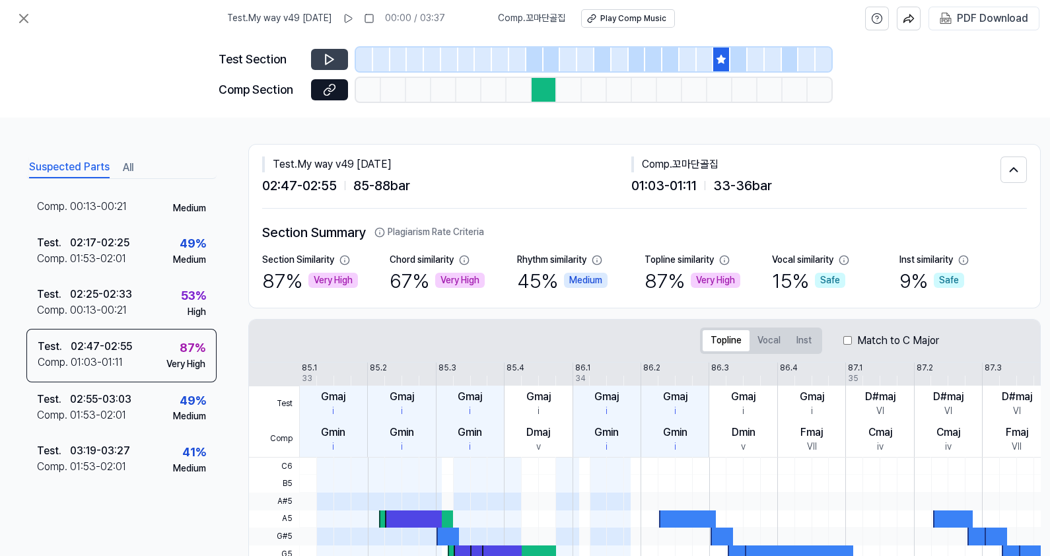
click at [324, 57] on icon at bounding box center [329, 59] width 13 height 13
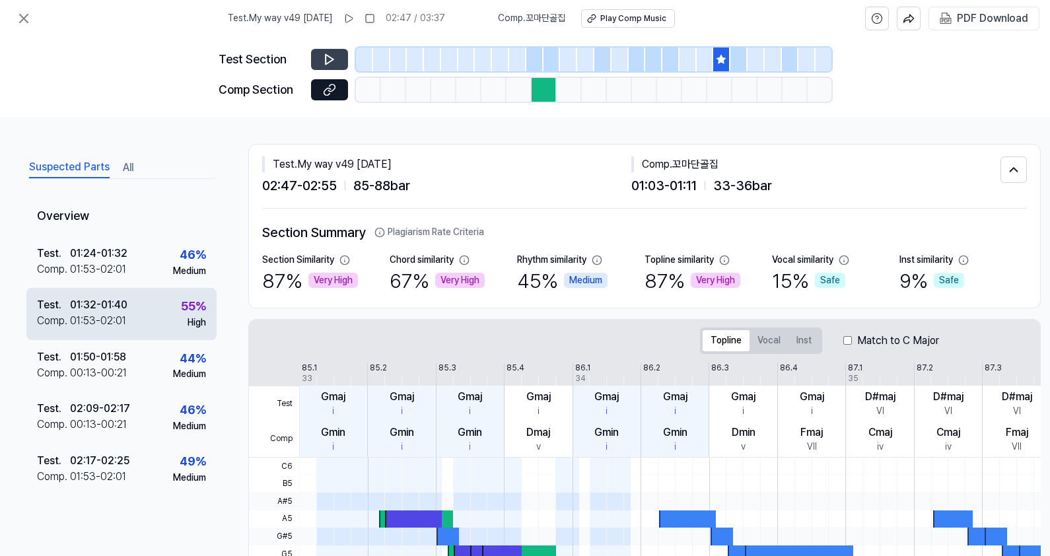
click at [85, 312] on div "01:32 - 01:40" at bounding box center [98, 305] width 57 height 16
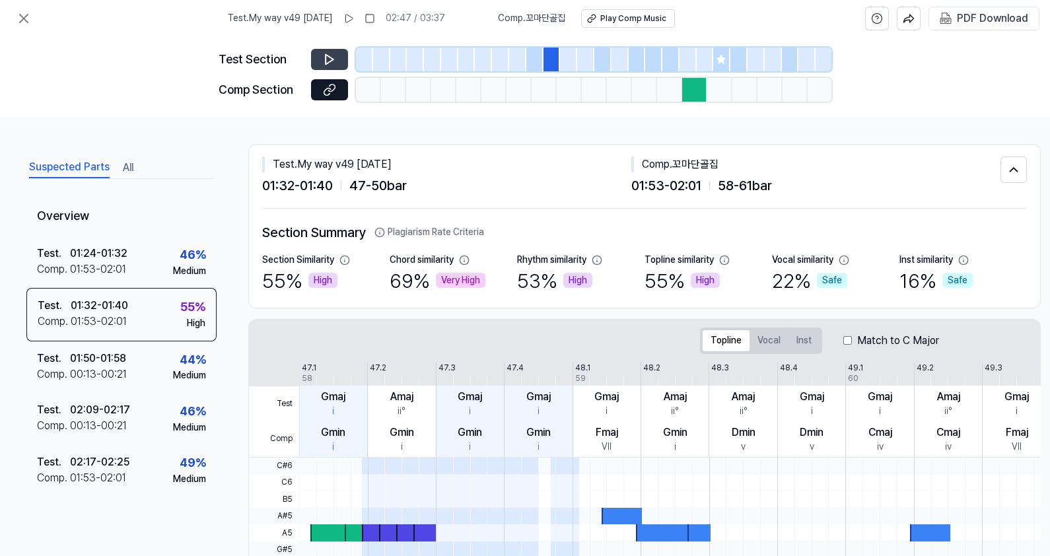
click at [319, 61] on button at bounding box center [329, 59] width 37 height 21
click at [224, 475] on div "Suspected Parts All Overview Test . 01:24 - 01:32 Comp . 01:53 - 02:01 46 % Med…" at bounding box center [525, 337] width 1050 height 438
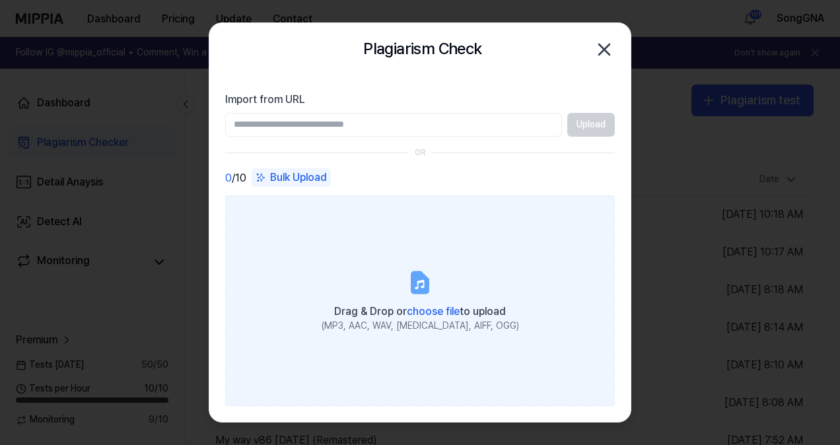
click at [359, 334] on label "Drag & Drop or choose file to upload (MP3, AAC, WAV, [MEDICAL_DATA], AIFF, OGG)" at bounding box center [420, 300] width 390 height 211
click at [0, 0] on input "Drag & Drop or choose file to upload (MP3, AAC, WAV, [MEDICAL_DATA], AIFF, OGG)" at bounding box center [0, 0] width 0 height 0
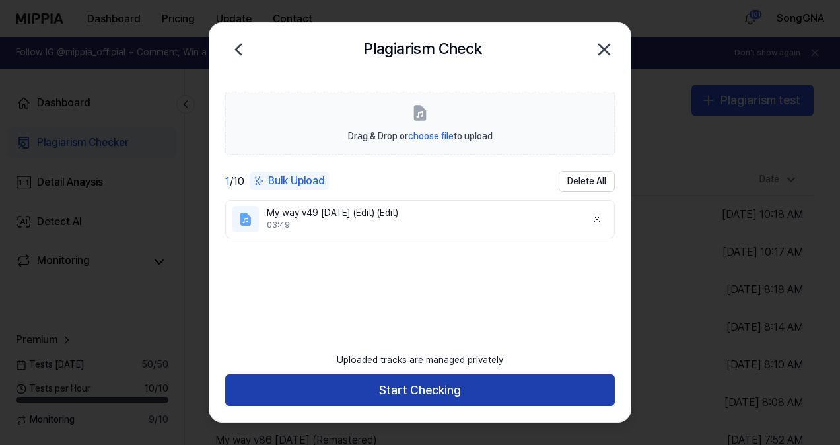
click at [401, 382] on button "Start Checking" at bounding box center [420, 390] width 390 height 32
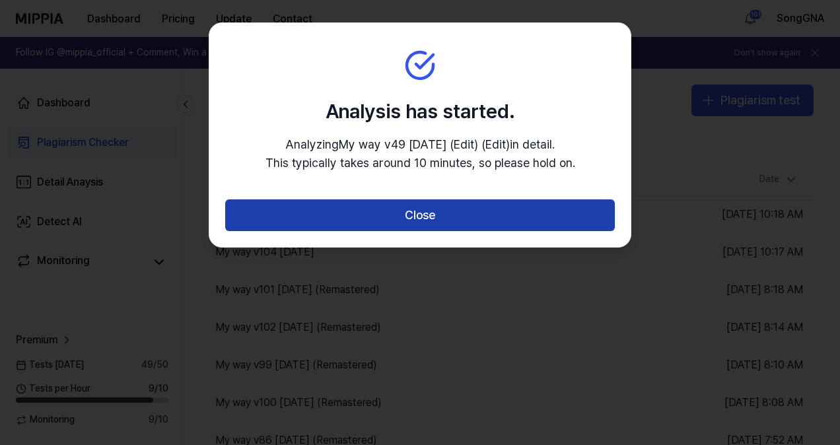
click at [457, 221] on button "Close" at bounding box center [420, 215] width 390 height 32
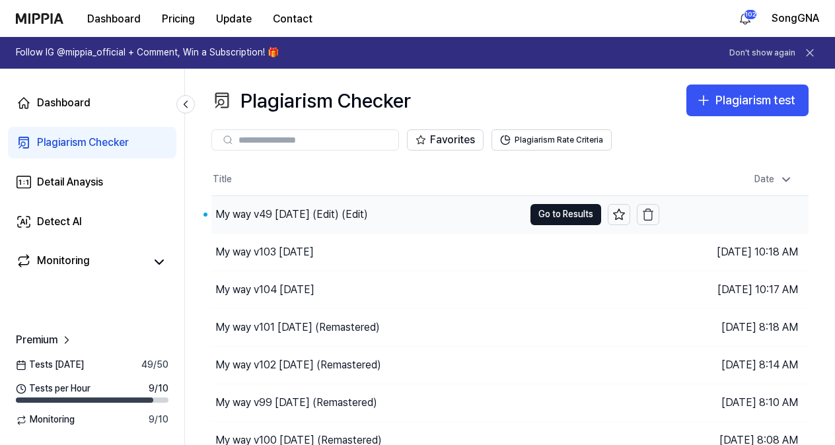
click at [243, 209] on div "My way v49 10.04.25 (Edit) (Edit)" at bounding box center [291, 215] width 153 height 16
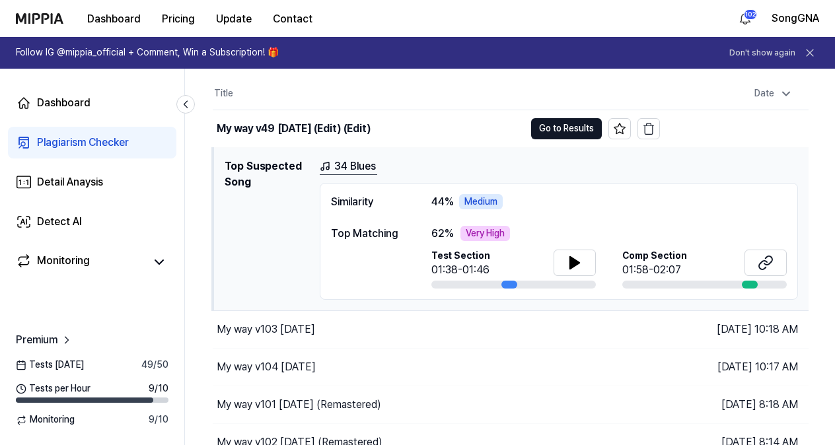
scroll to position [66, 0]
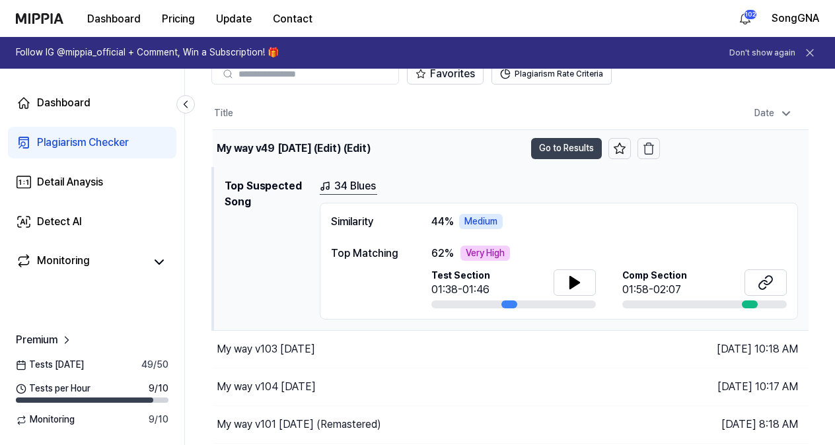
click at [559, 143] on button "Go to Results" at bounding box center [566, 148] width 71 height 21
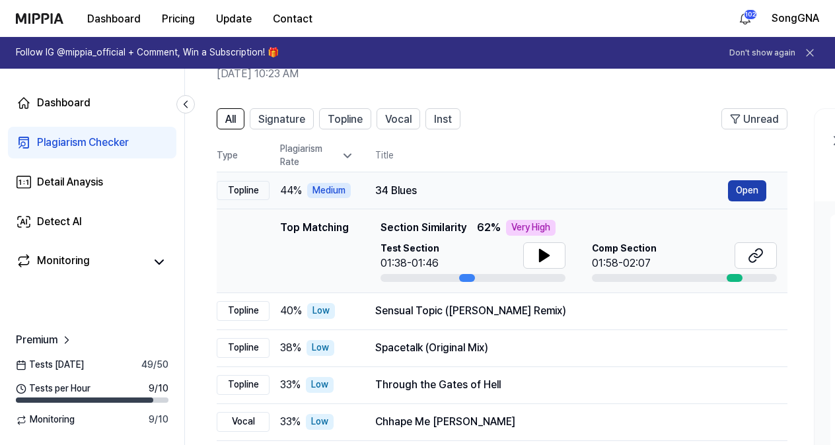
click at [740, 188] on button "Open" at bounding box center [747, 190] width 38 height 21
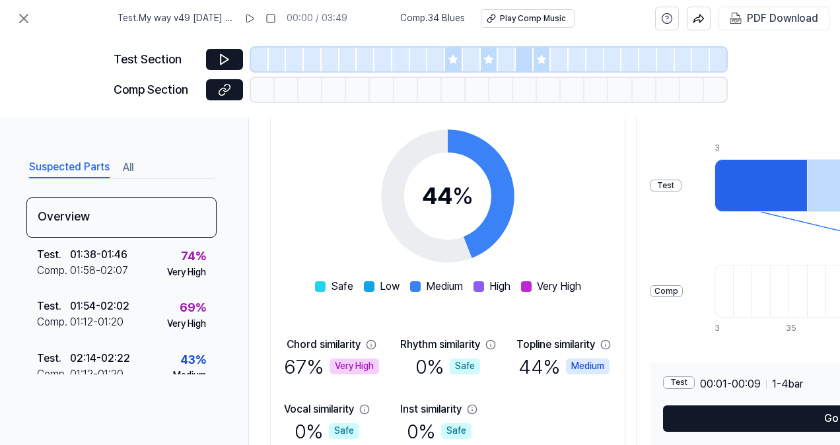
scroll to position [259, 0]
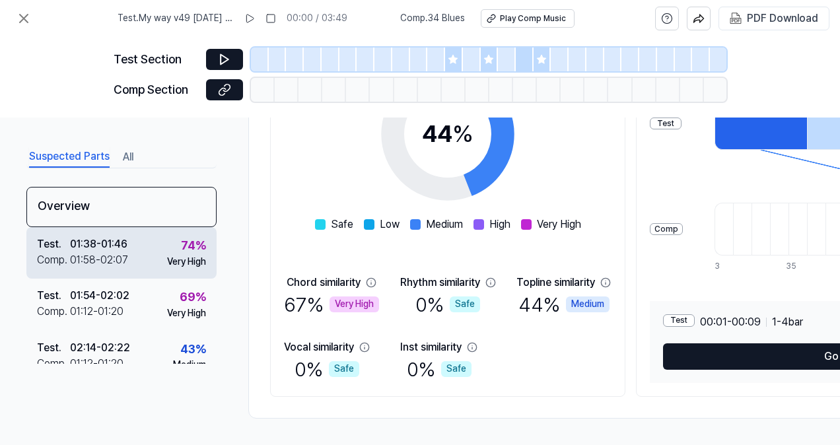
click at [156, 256] on div "Test . 01:38 - 01:46 Comp . 01:58 - 02:07 74 % Very High" at bounding box center [121, 253] width 190 height 52
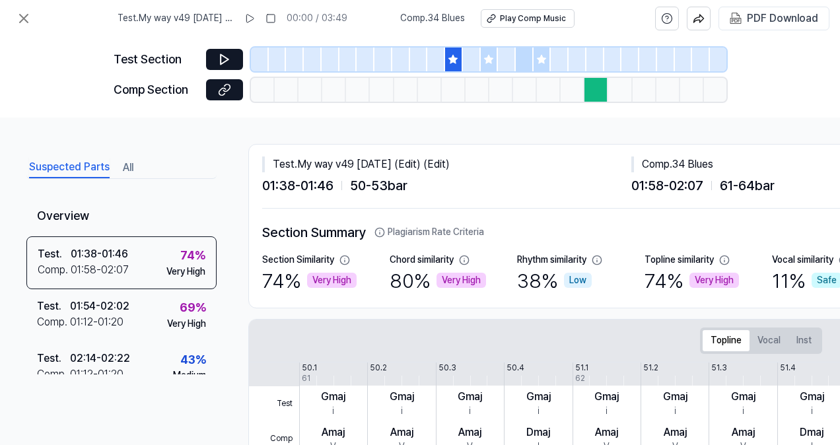
scroll to position [0, 0]
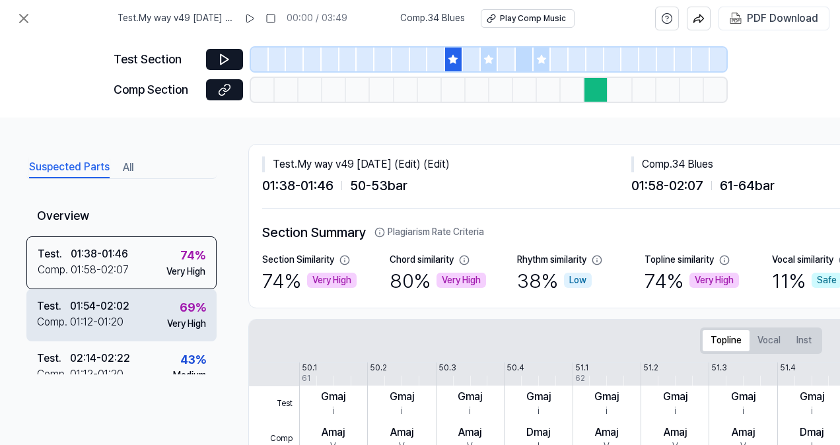
click at [184, 320] on div "Very High" at bounding box center [186, 324] width 39 height 13
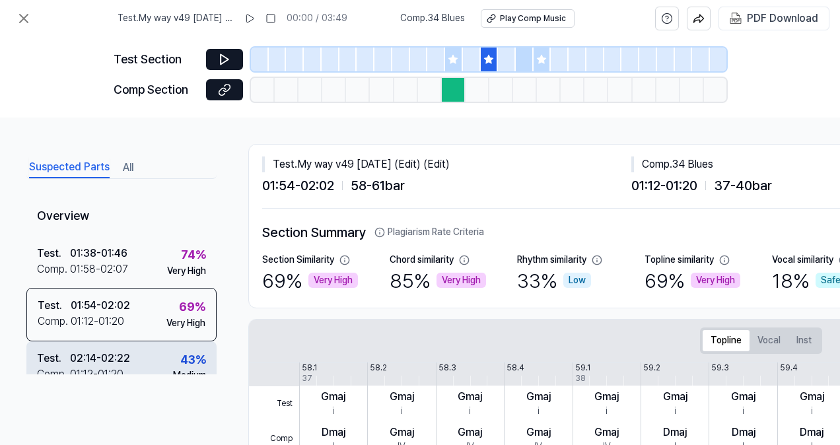
click at [158, 358] on div "Test . 02:14 - 02:22 Comp . 01:12 - 01:20 43 % Medium" at bounding box center [121, 367] width 190 height 52
